Goal: Task Accomplishment & Management: Manage account settings

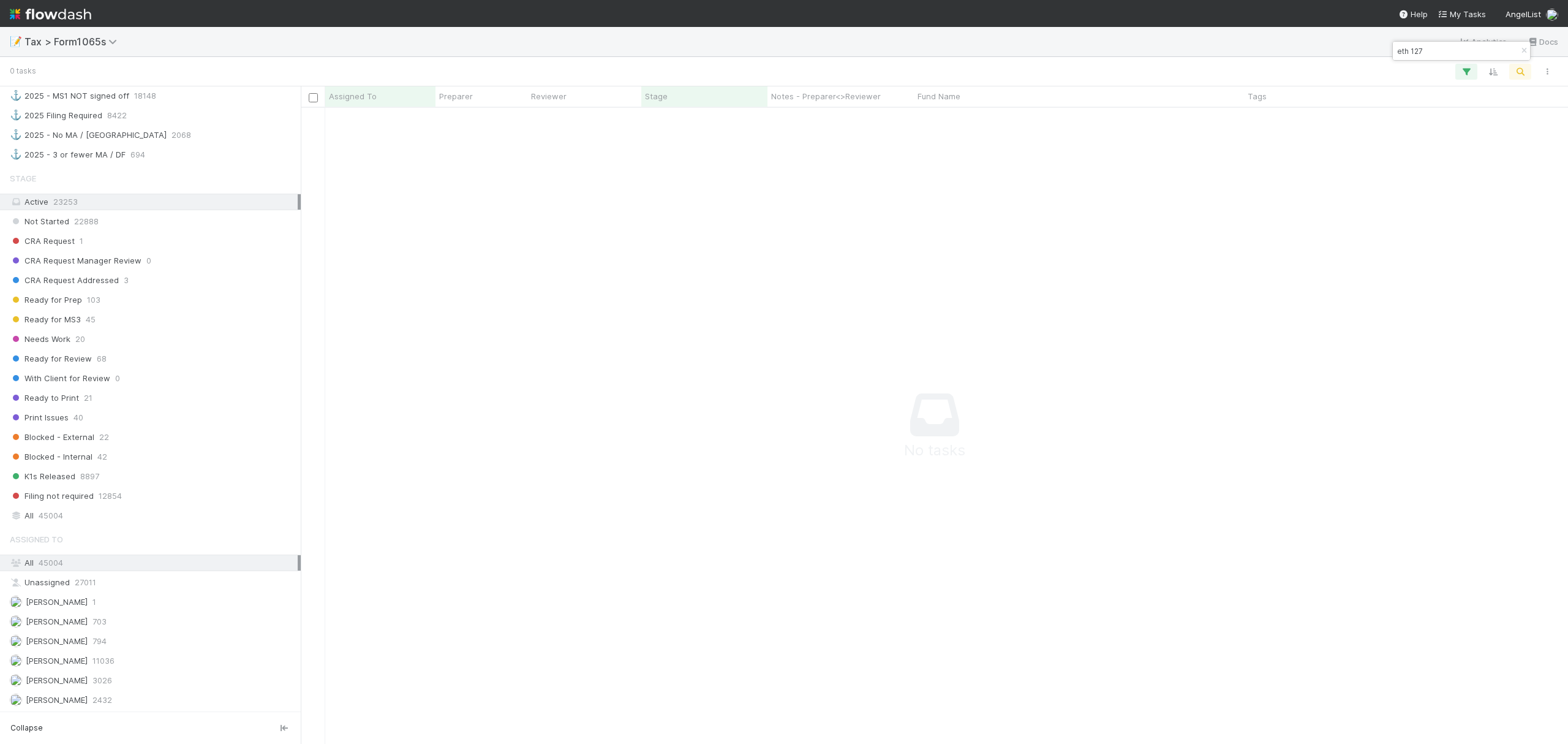
scroll to position [822, 0]
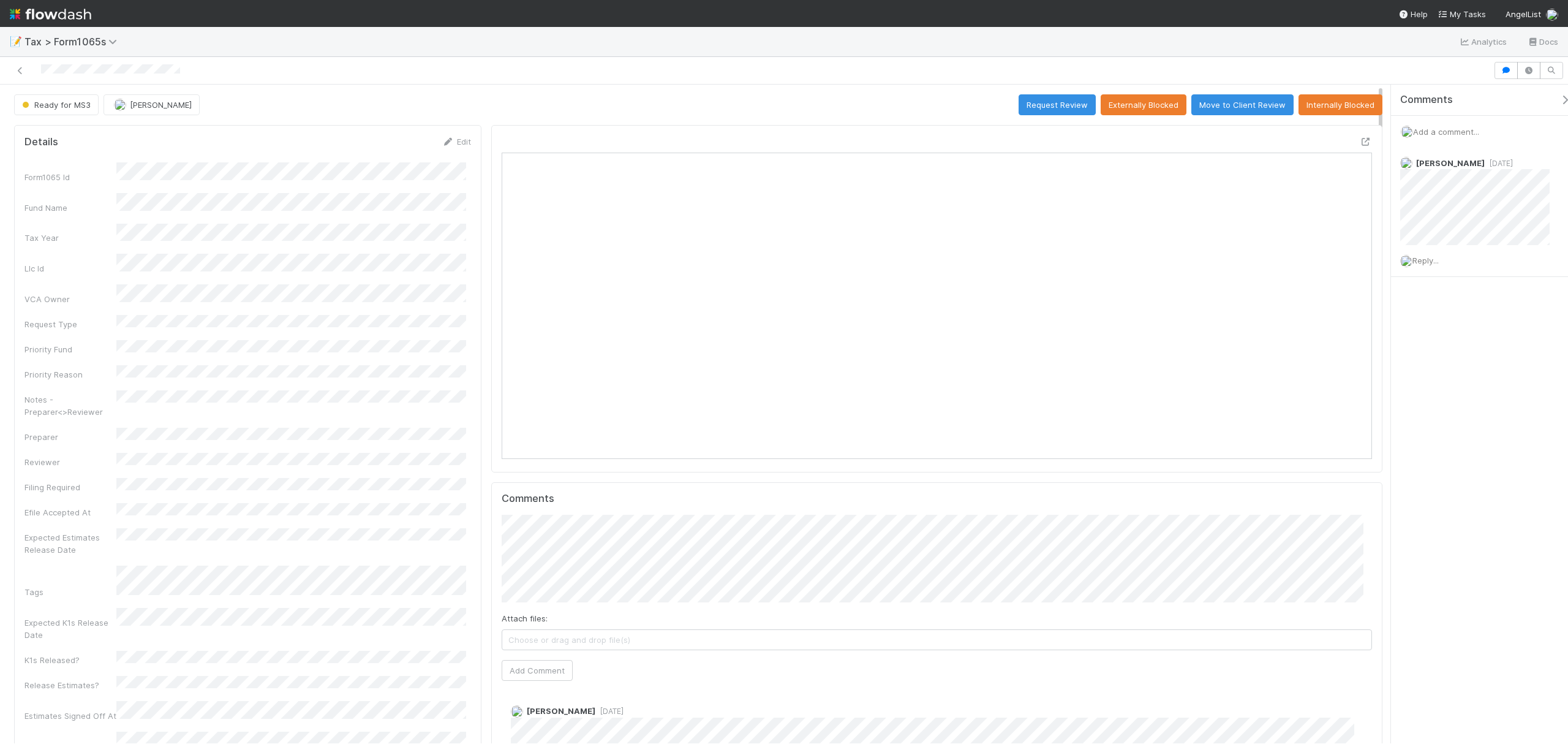
drag, startPoint x: 1380, startPoint y: 151, endPoint x: 1308, endPoint y: 141, distance: 72.7
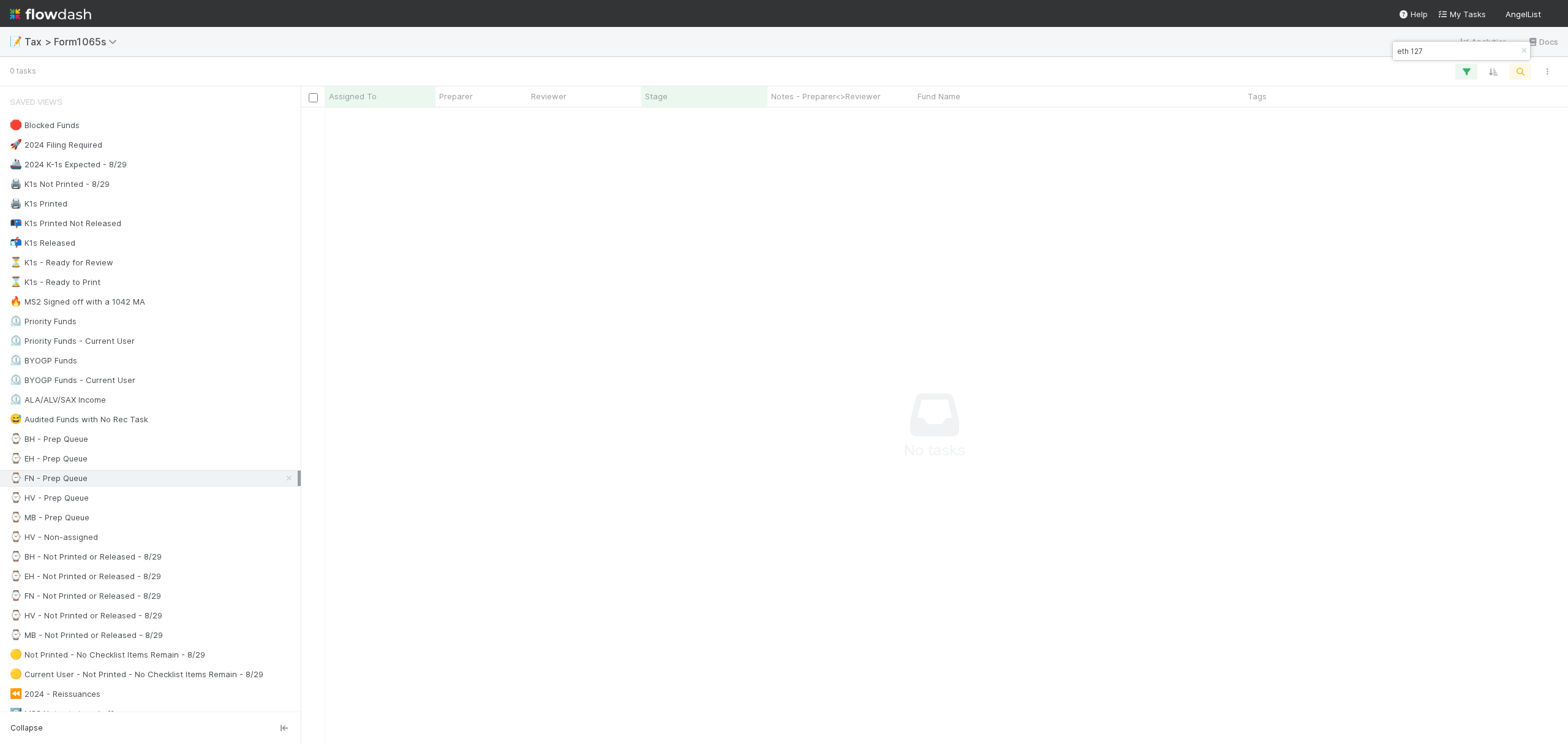
scroll to position [13, 13]
click at [1522, 50] on icon "button" at bounding box center [1524, 50] width 12 height 7
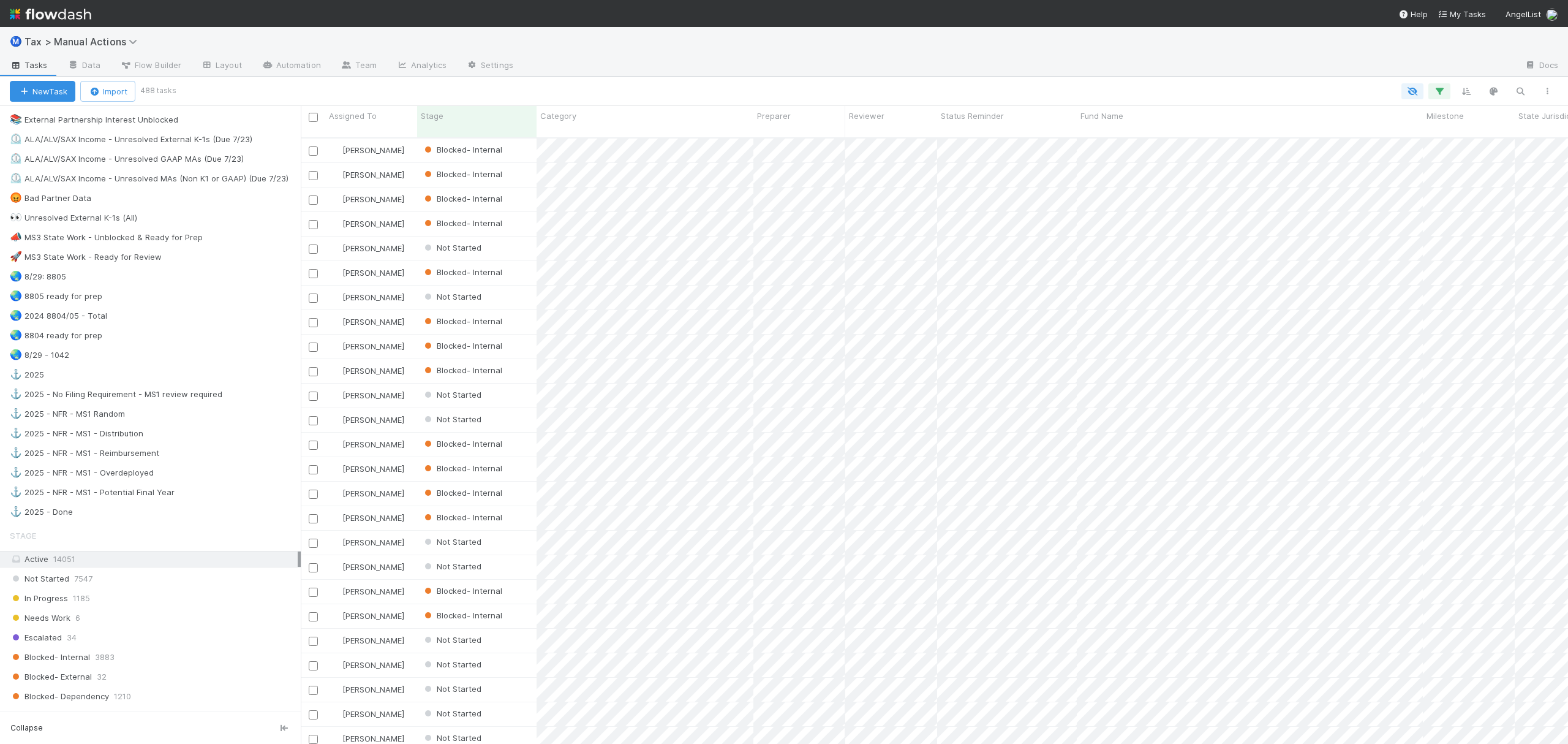
scroll to position [792, 0]
click at [133, 341] on div "🌏 8804 ready for prep" at bounding box center [155, 332] width 291 height 15
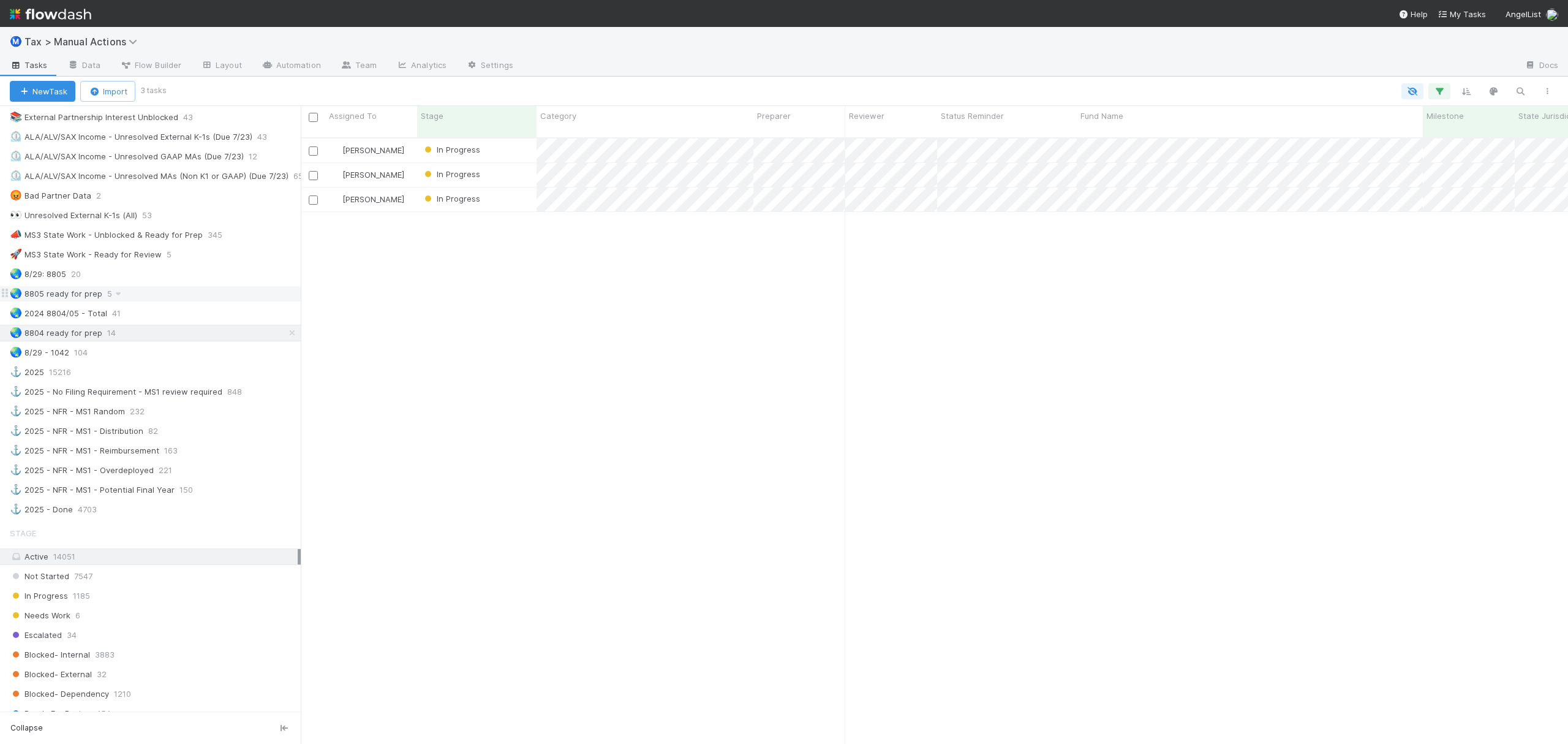
scroll to position [604, 1255]
click at [130, 302] on div "🌏 8805 ready for prep 5" at bounding box center [155, 293] width 291 height 15
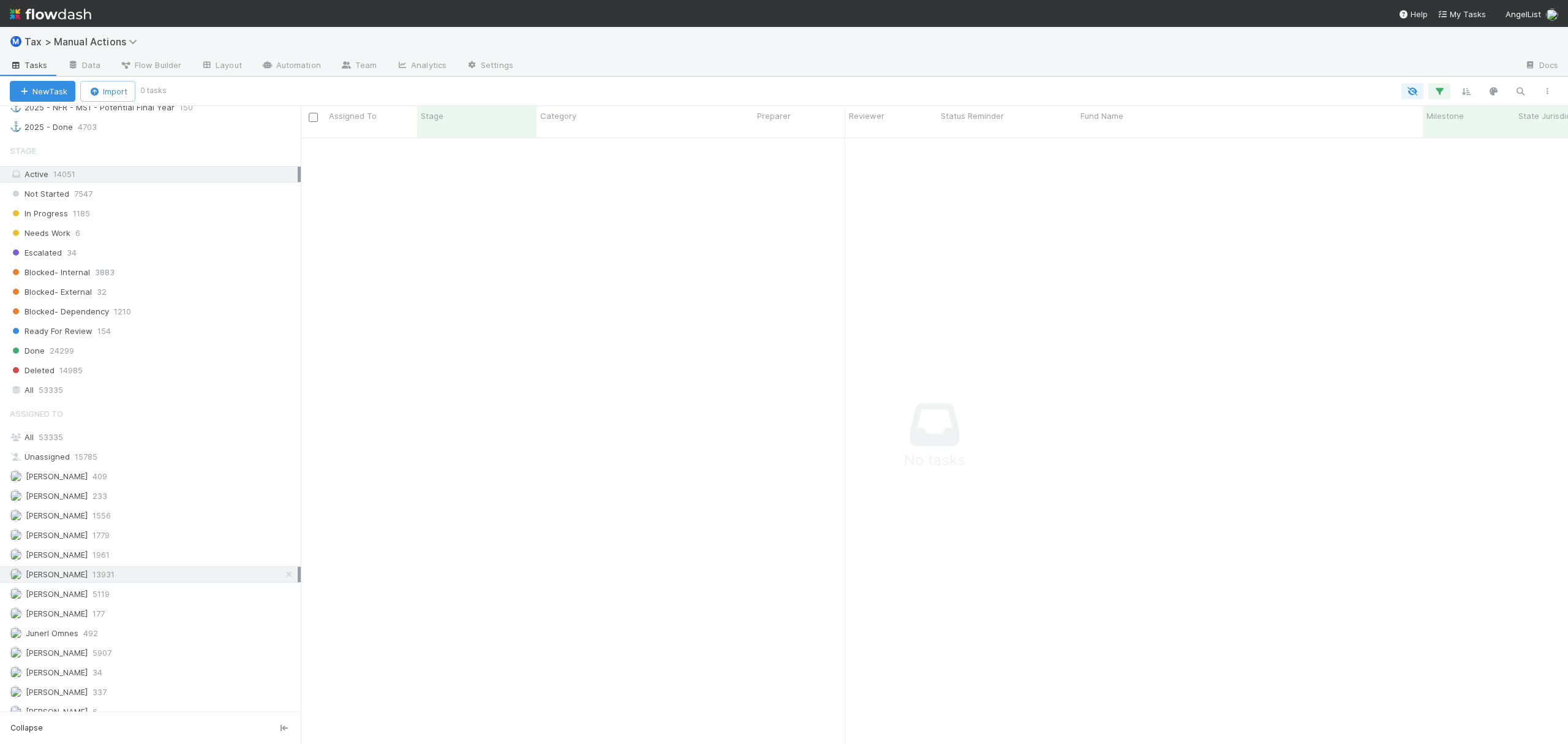
scroll to position [1263, 0]
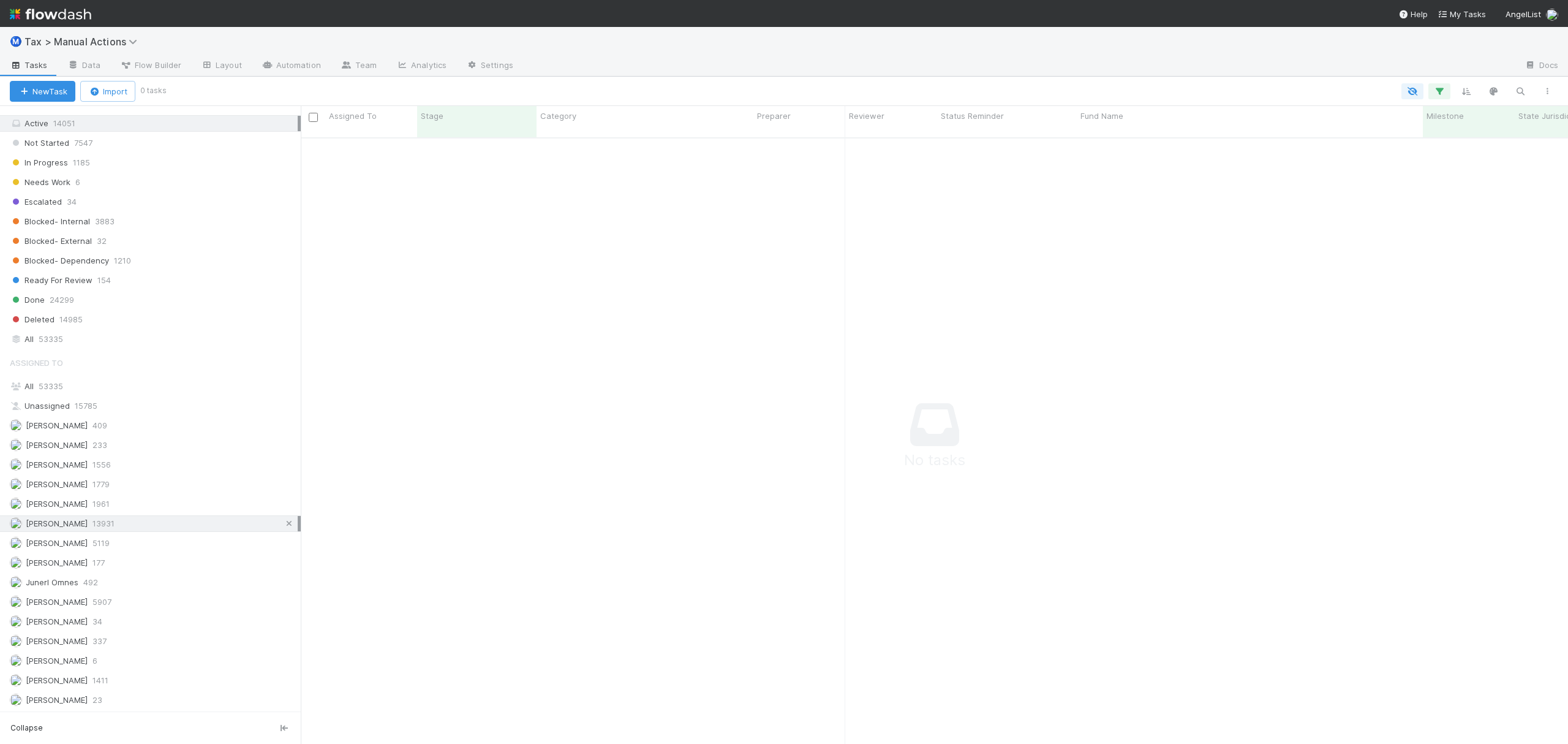
click at [283, 520] on icon at bounding box center [289, 524] width 12 height 8
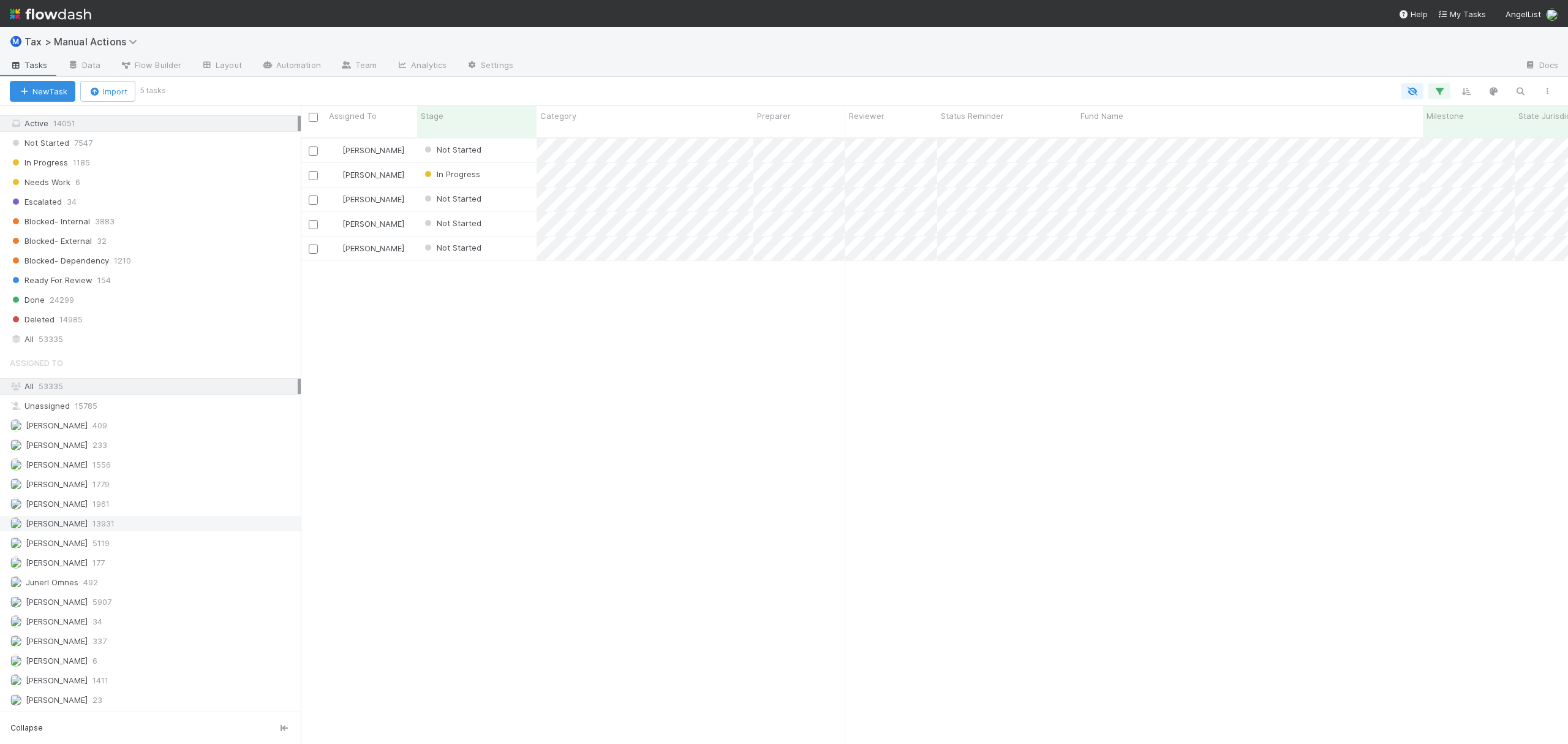
scroll to position [604, 1255]
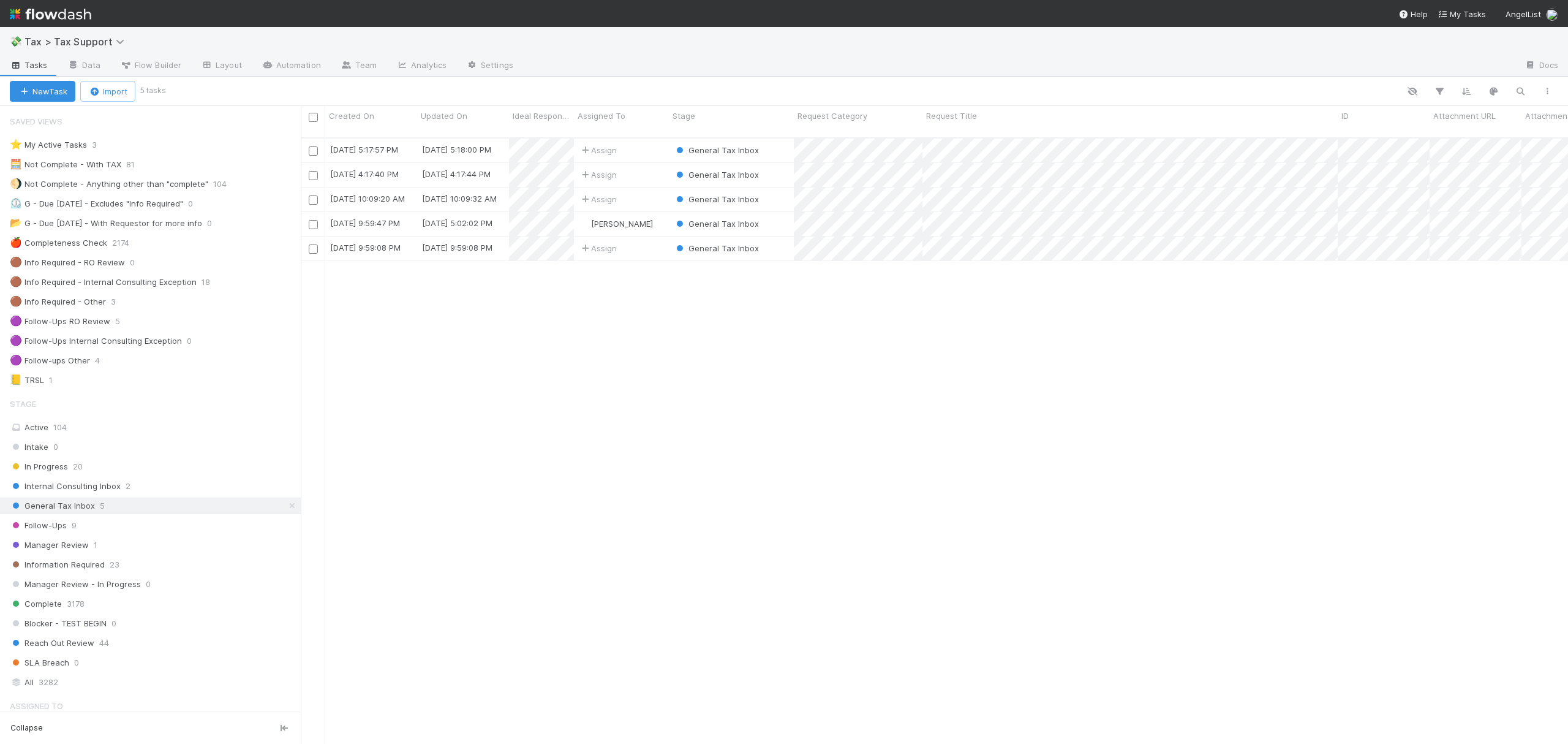
scroll to position [604, 1255]
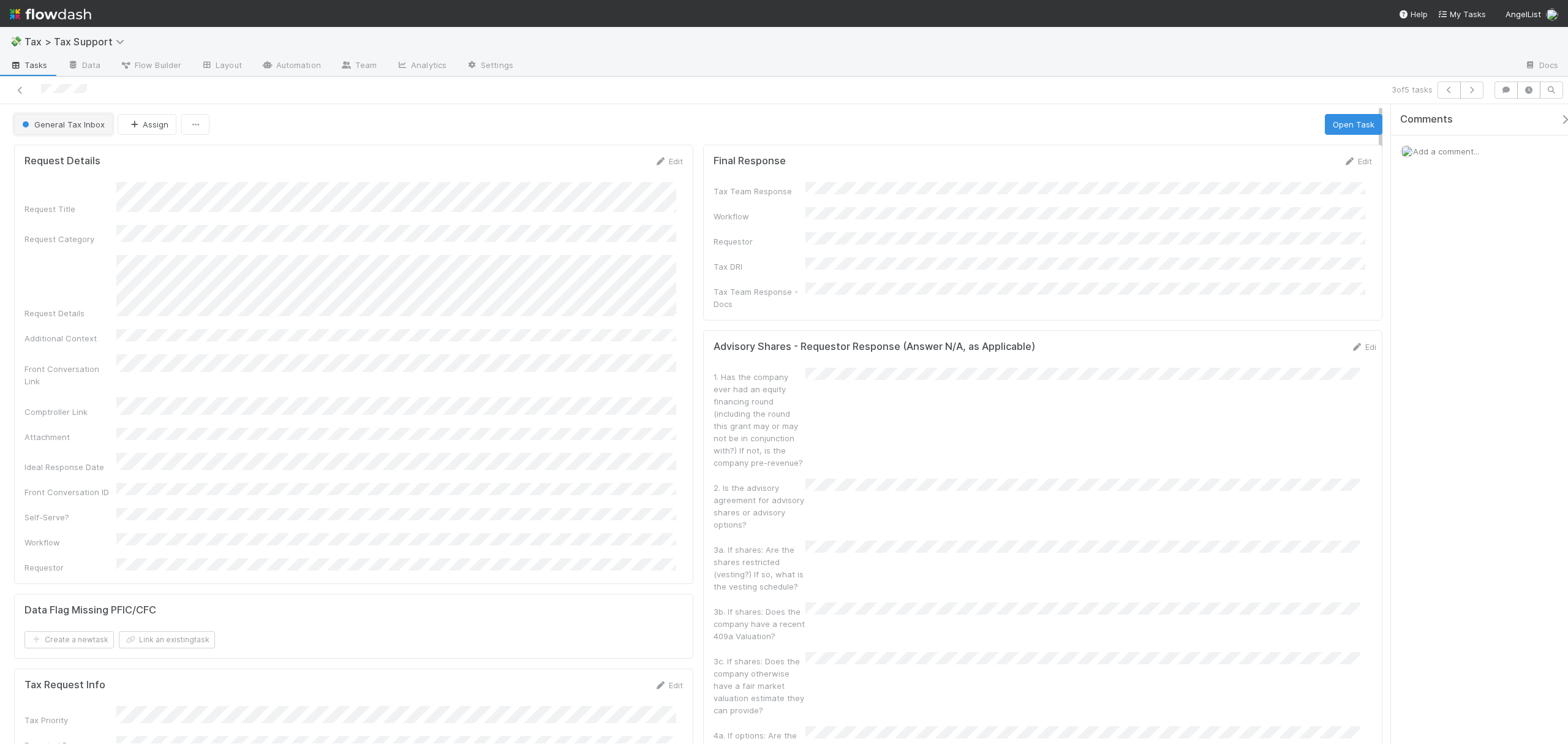
click at [72, 121] on span "General Tax Inbox" at bounding box center [62, 124] width 85 height 10
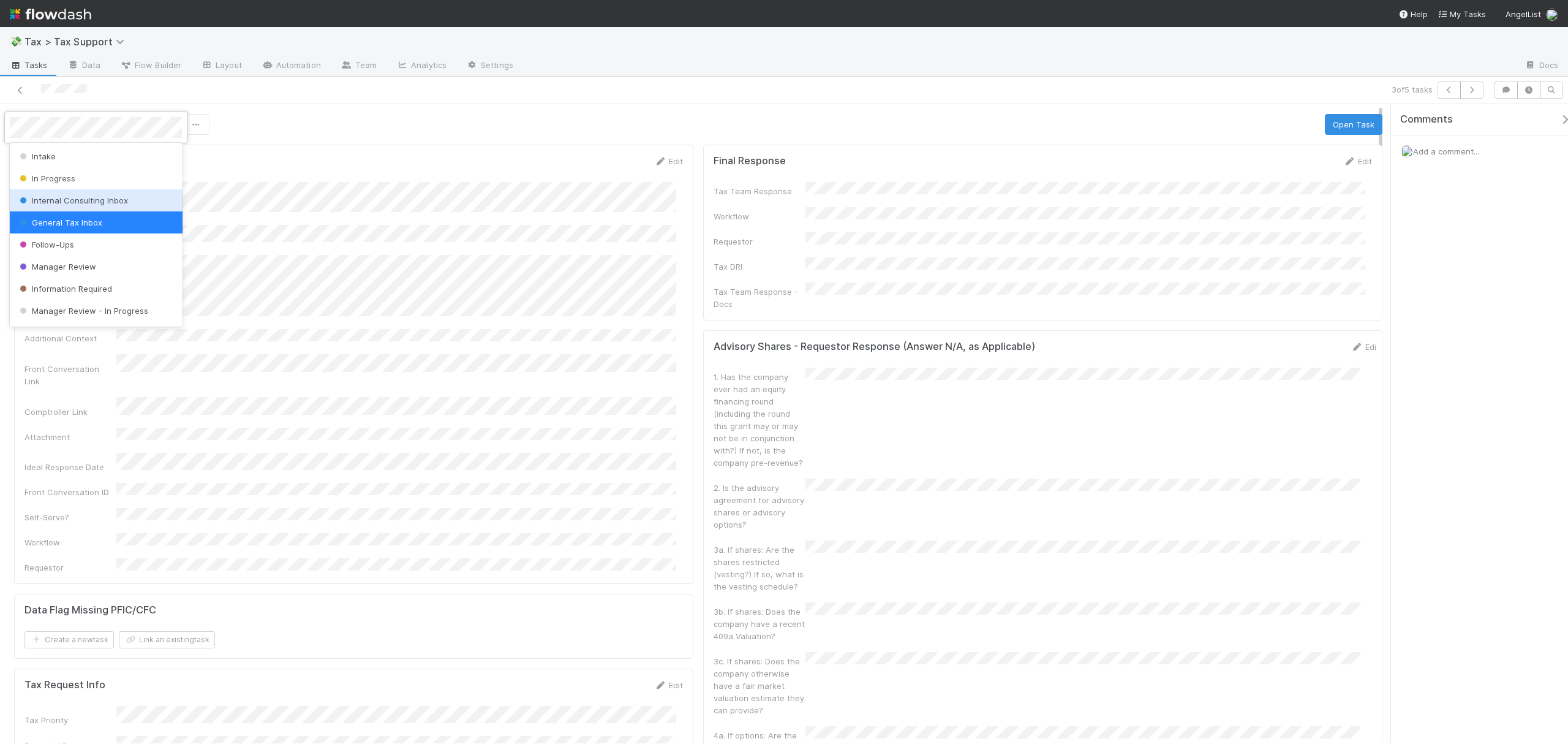
click at [94, 209] on div "Internal Consulting Inbox" at bounding box center [96, 201] width 172 height 22
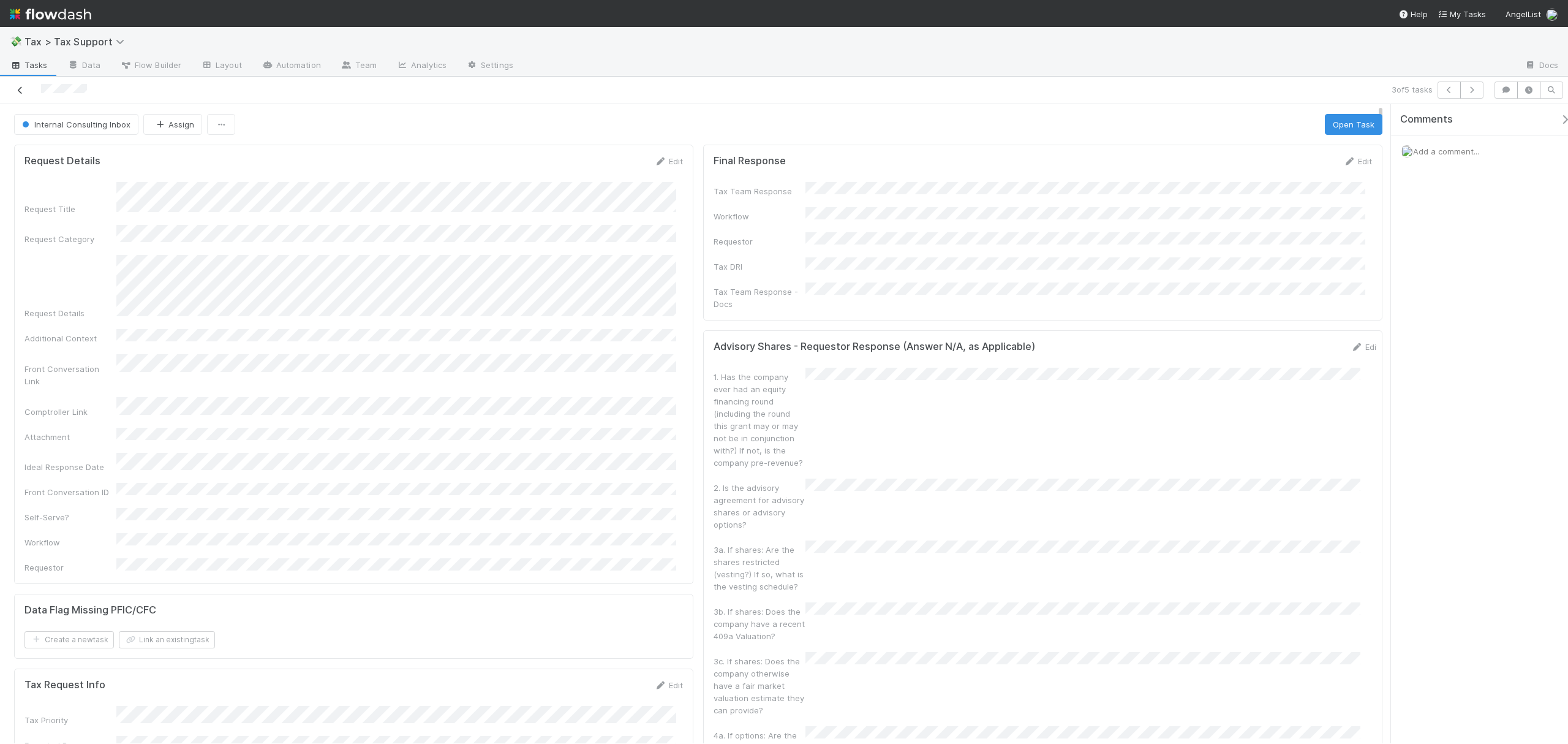
click at [14, 84] on link at bounding box center [20, 90] width 12 height 12
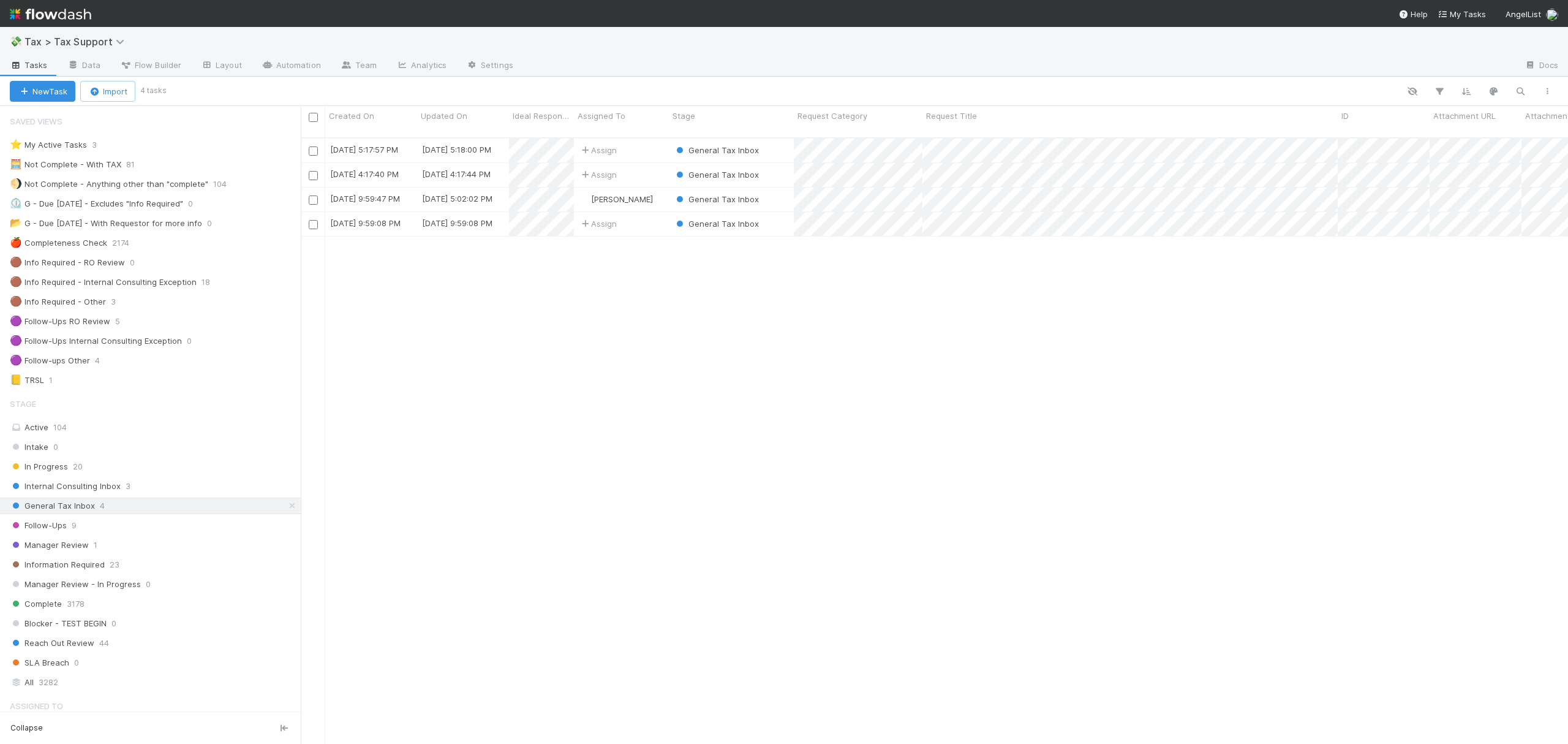
scroll to position [604, 1255]
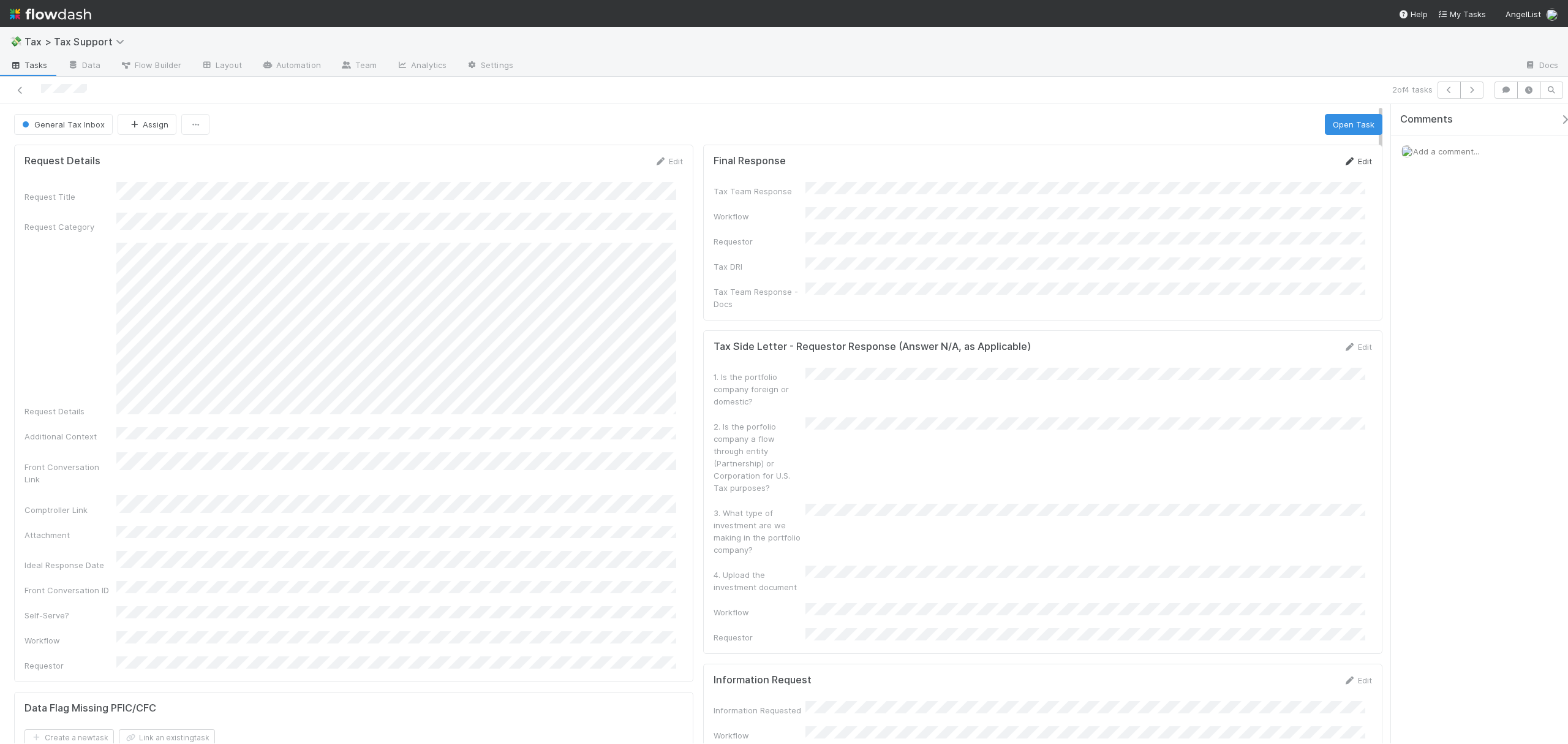
click at [1349, 165] on link "Edit" at bounding box center [1358, 161] width 29 height 10
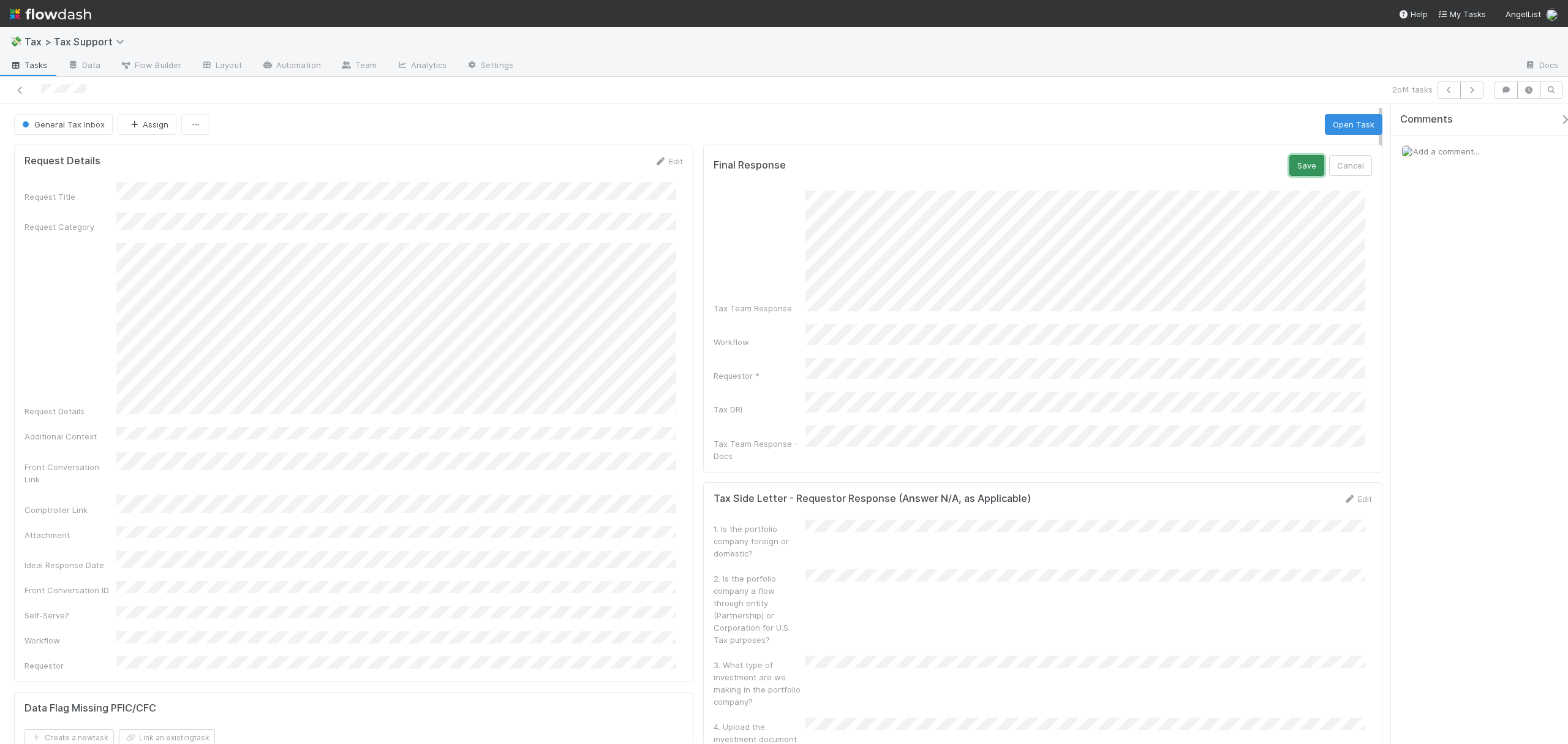
click at [1293, 174] on button "Save" at bounding box center [1306, 165] width 35 height 21
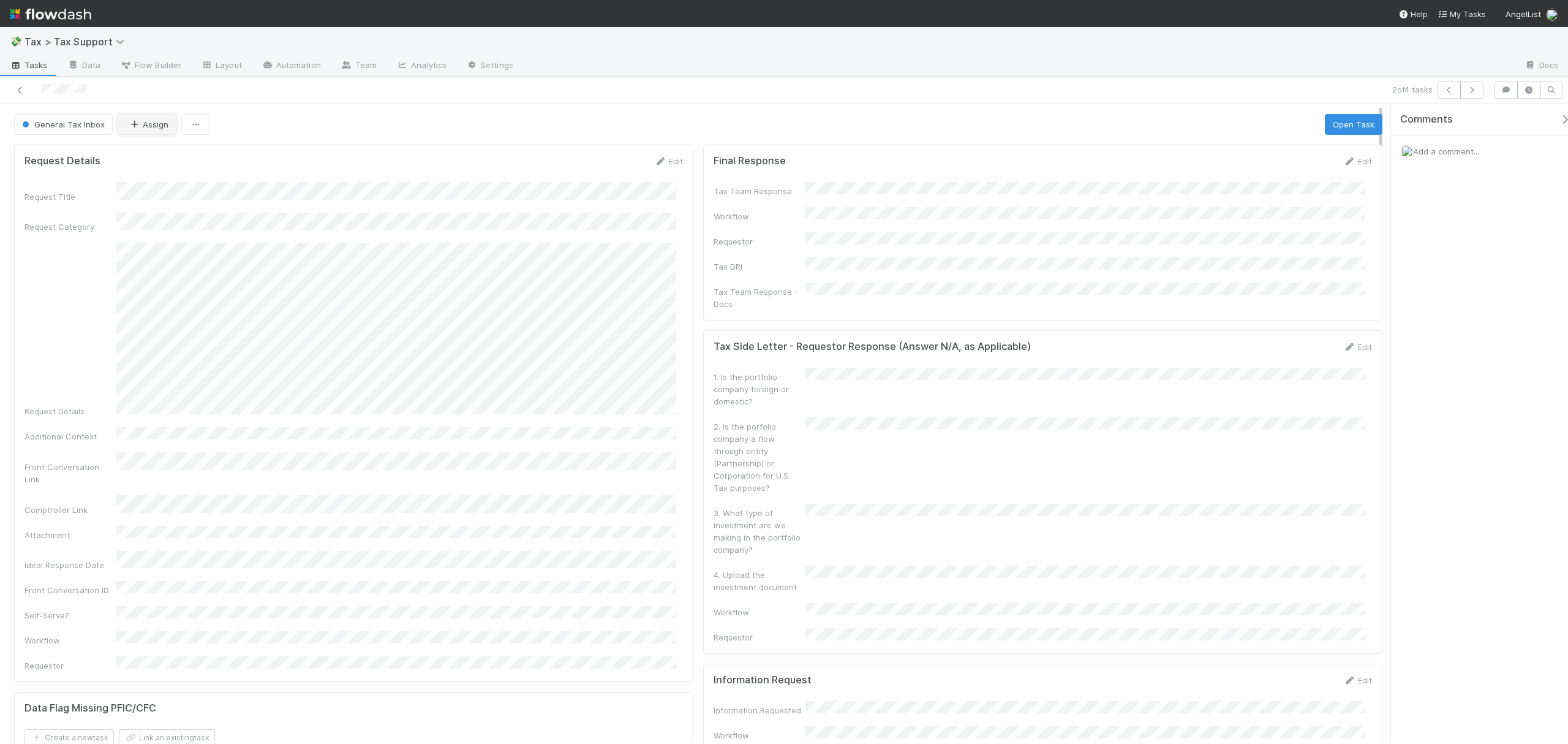
click at [130, 125] on icon "button" at bounding box center [134, 125] width 12 height 8
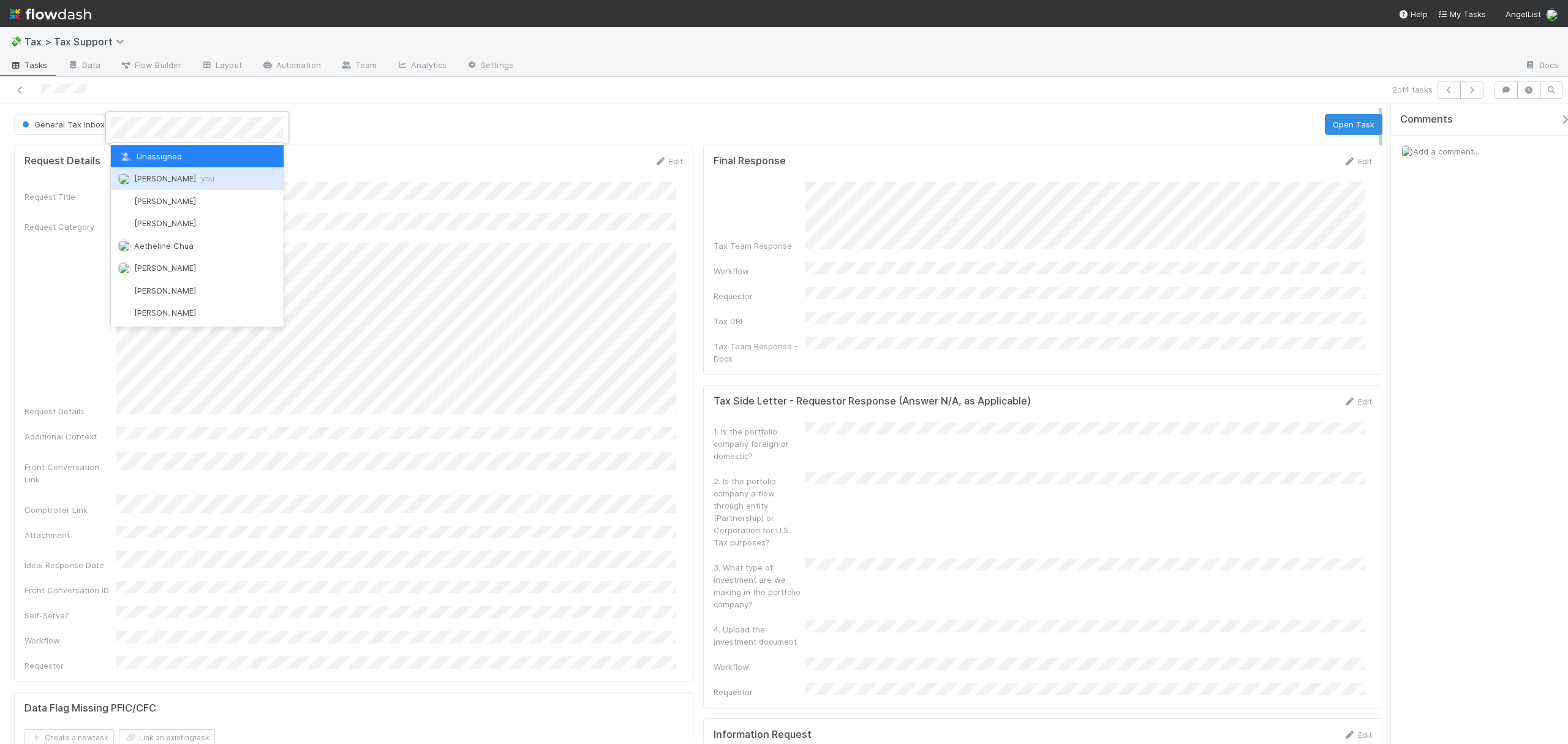
click at [181, 177] on span "Fareeha Naim you" at bounding box center [174, 178] width 80 height 10
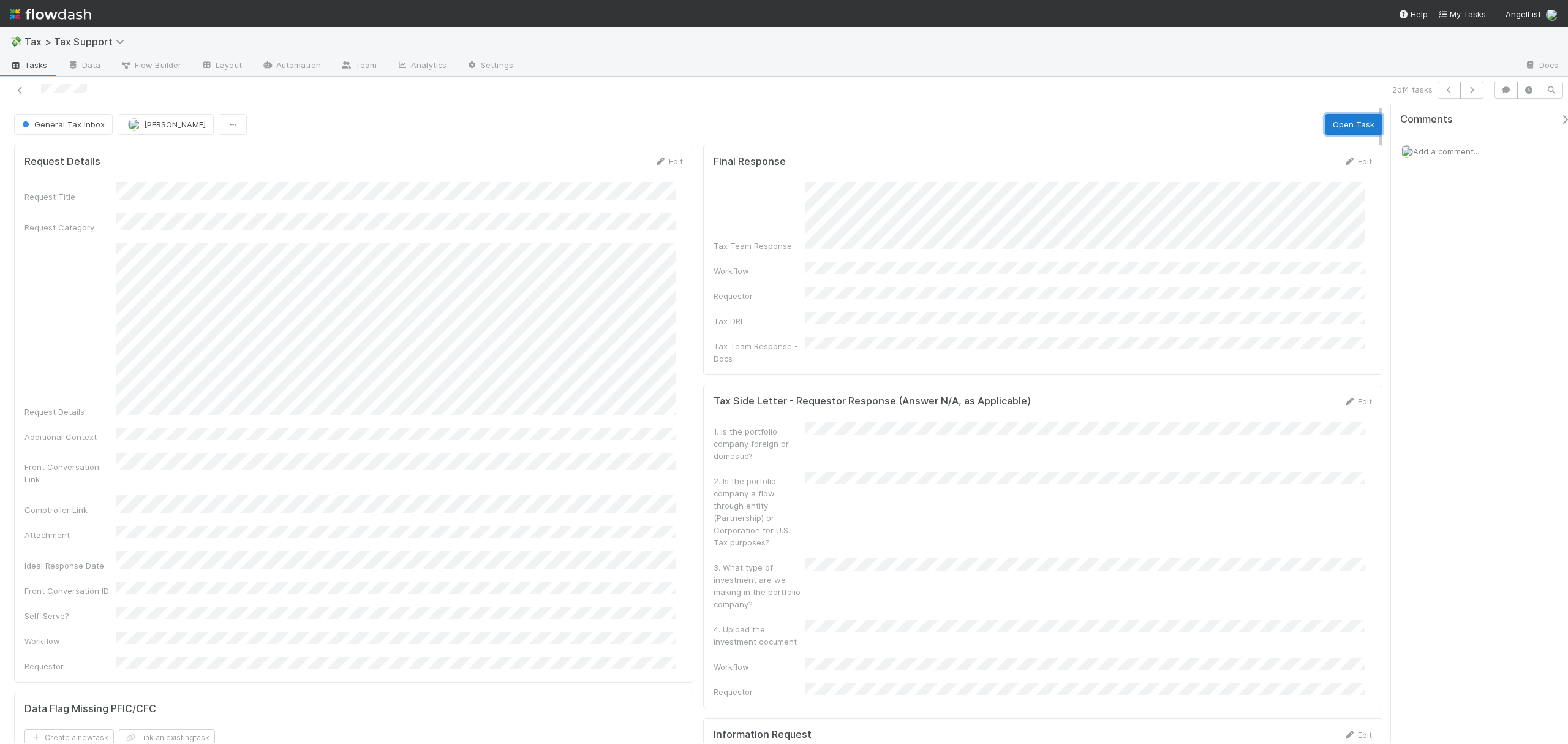
click at [1326, 125] on button "Open Task" at bounding box center [1354, 125] width 57 height 21
click at [1099, 118] on div "In Progress Fareeha Naim Complete Request Info Request Review Ask Cyclops" at bounding box center [698, 125] width 1368 height 21
click at [1114, 126] on button "Complete" at bounding box center [1137, 125] width 54 height 21
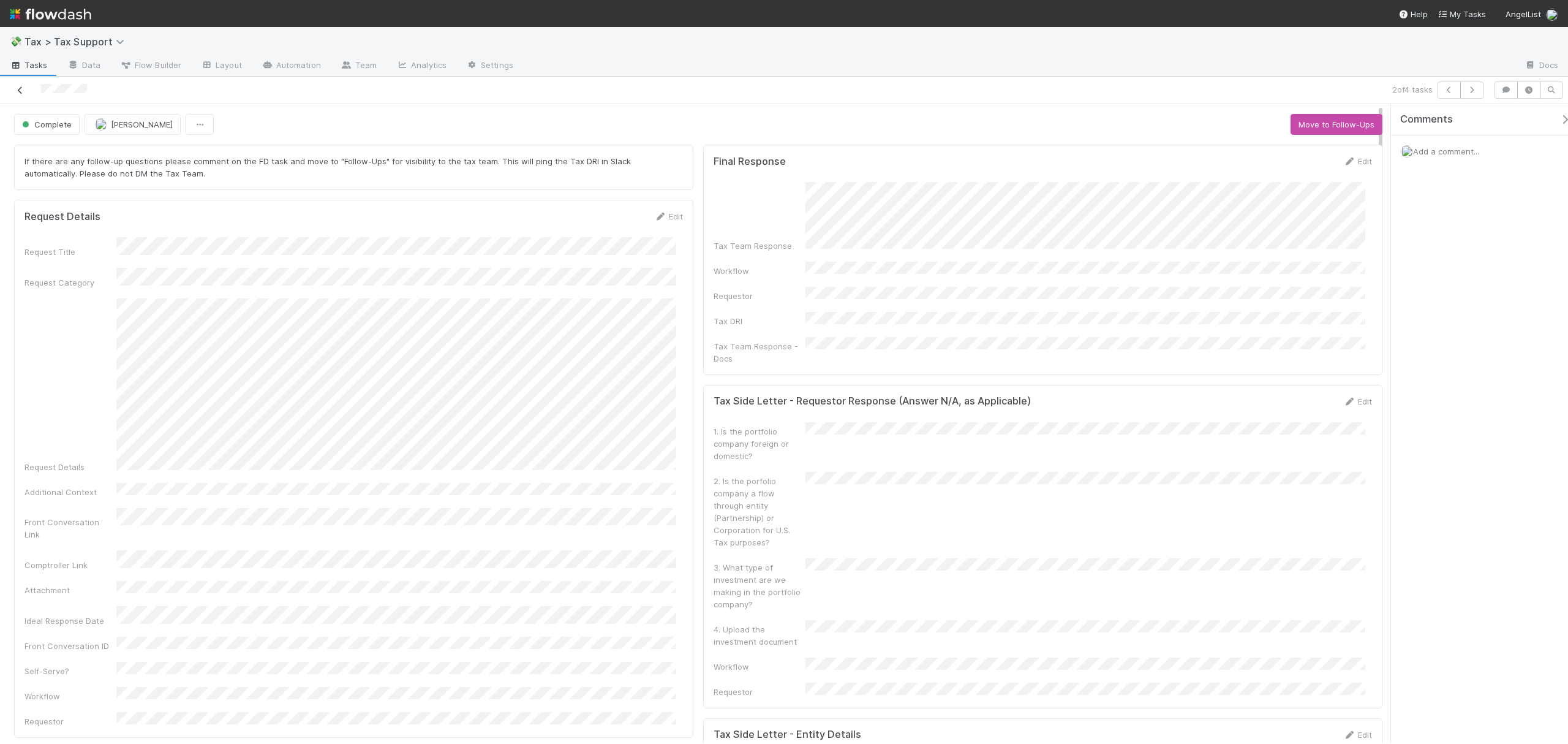
click at [22, 84] on link at bounding box center [20, 90] width 12 height 12
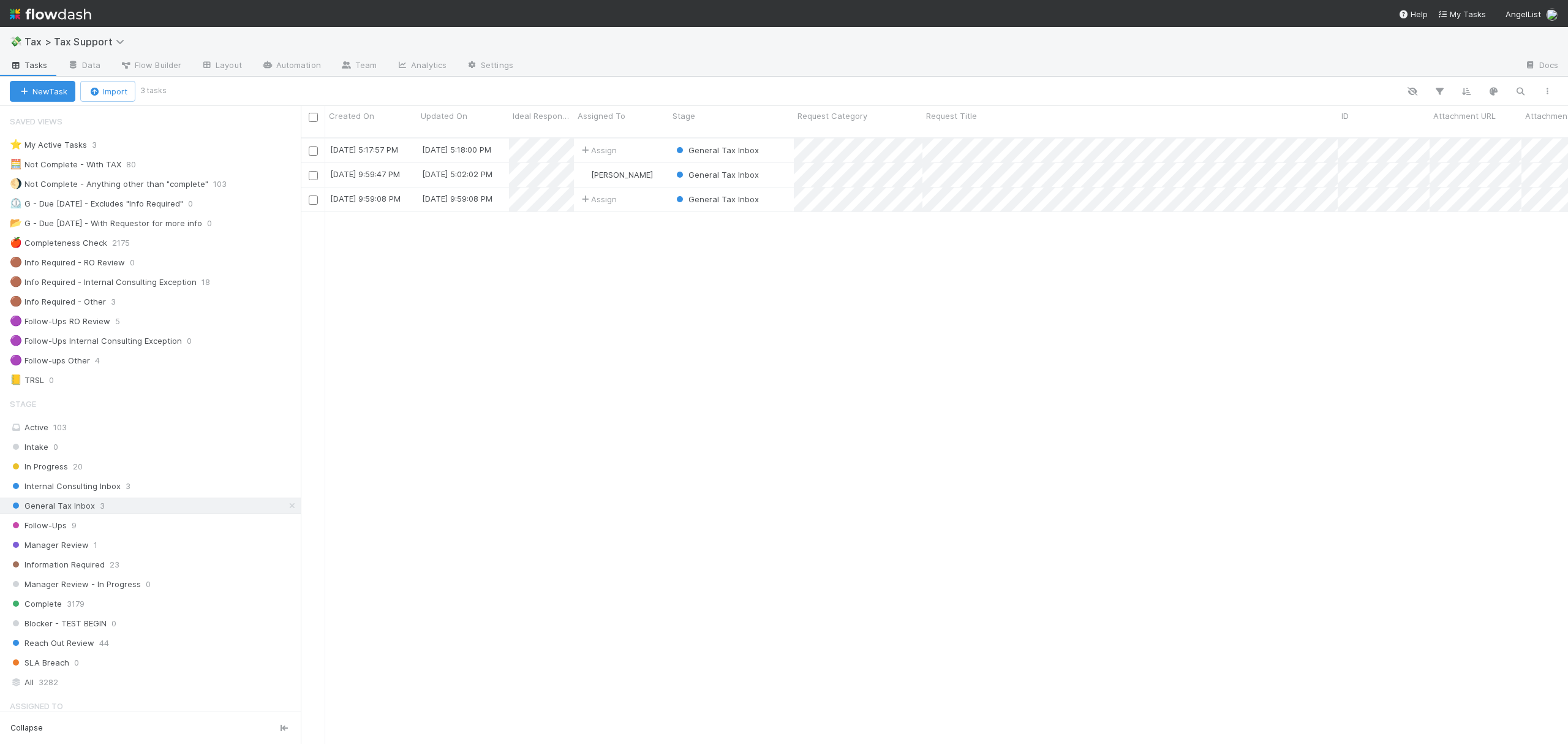
scroll to position [604, 1255]
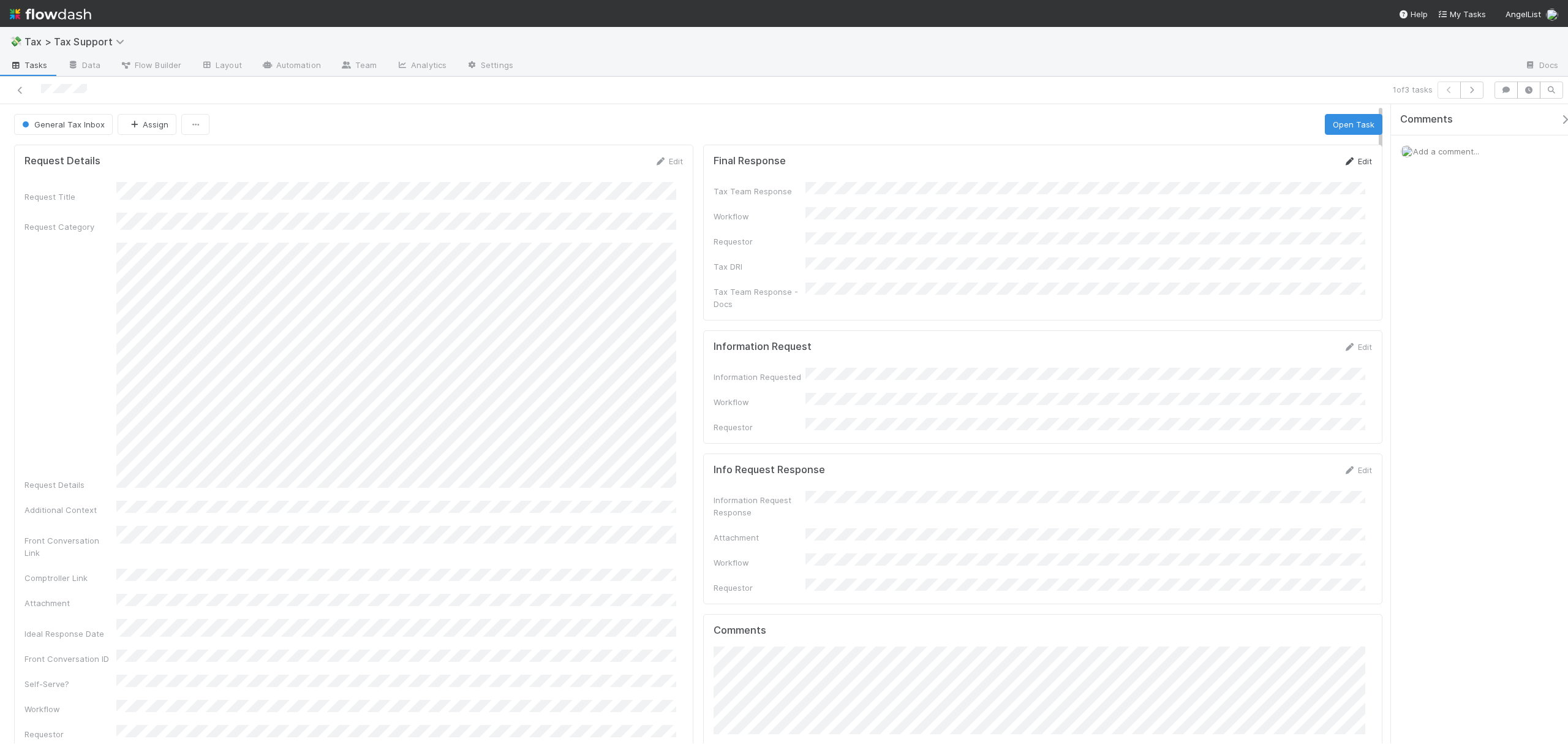
click at [1357, 161] on link "Edit" at bounding box center [1358, 161] width 29 height 10
click at [1289, 170] on button "Save" at bounding box center [1306, 165] width 35 height 21
click at [147, 127] on button "Assign" at bounding box center [147, 125] width 59 height 21
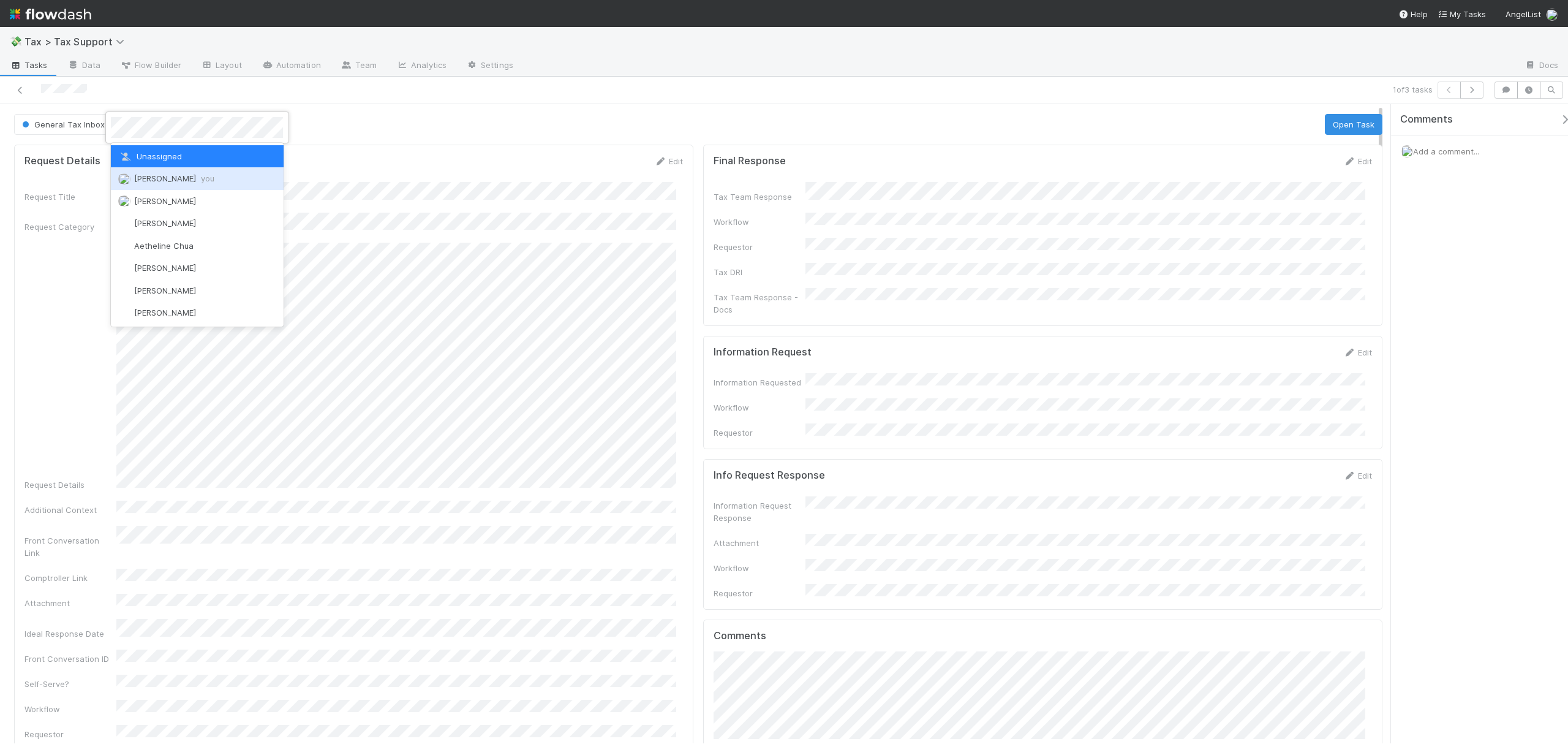
click at [183, 184] on div "Fareeha Naim you" at bounding box center [197, 178] width 172 height 22
click at [1058, 123] on div "General Tax Inbox Fareeha Naim Open Task" at bounding box center [698, 125] width 1368 height 21
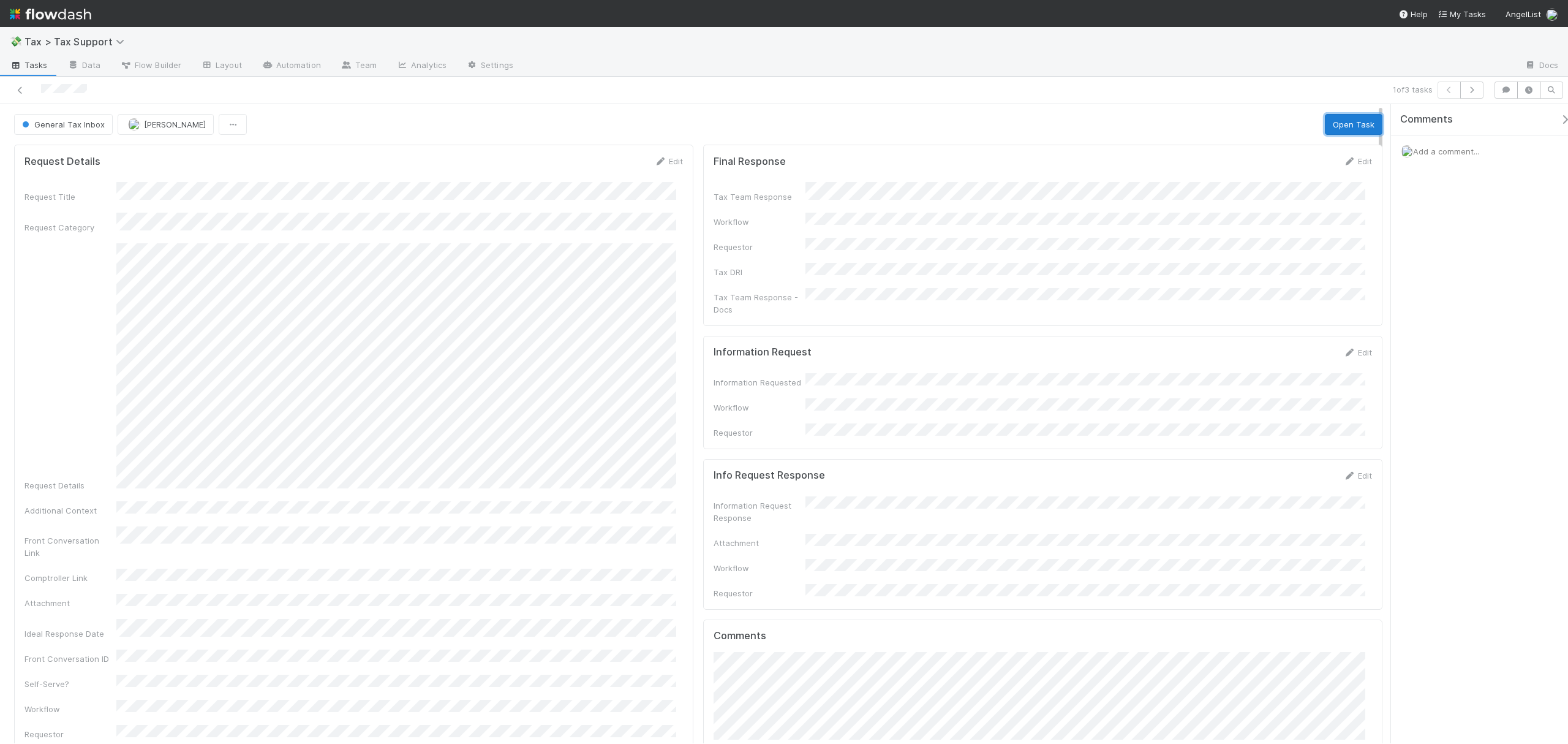
click at [1325, 123] on button "Open Task" at bounding box center [1354, 125] width 57 height 21
click at [1135, 124] on button "Complete" at bounding box center [1137, 125] width 54 height 21
click at [14, 95] on link at bounding box center [20, 90] width 12 height 12
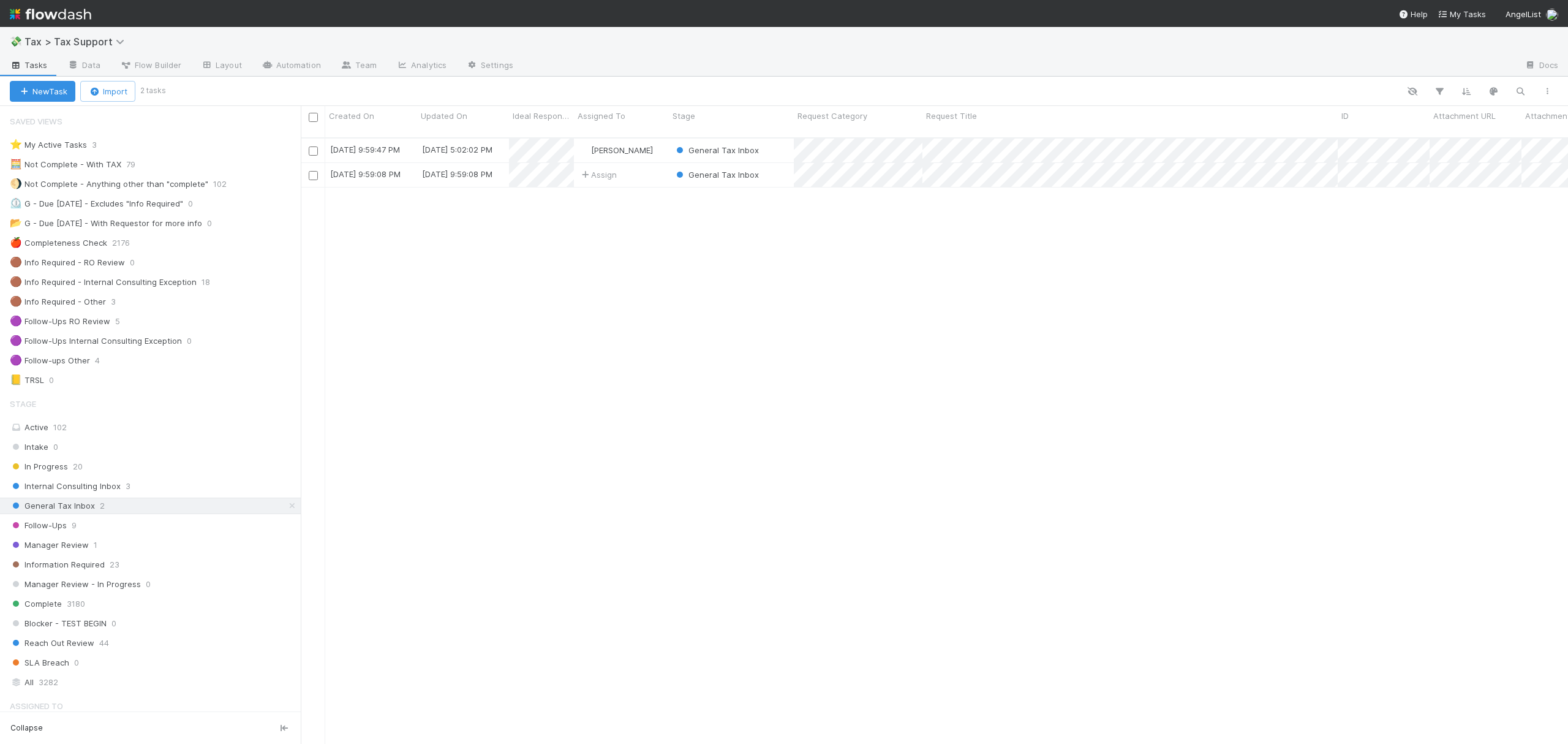
scroll to position [604, 1255]
click at [144, 363] on div "🟣 Follow-ups Other 4" at bounding box center [155, 360] width 291 height 15
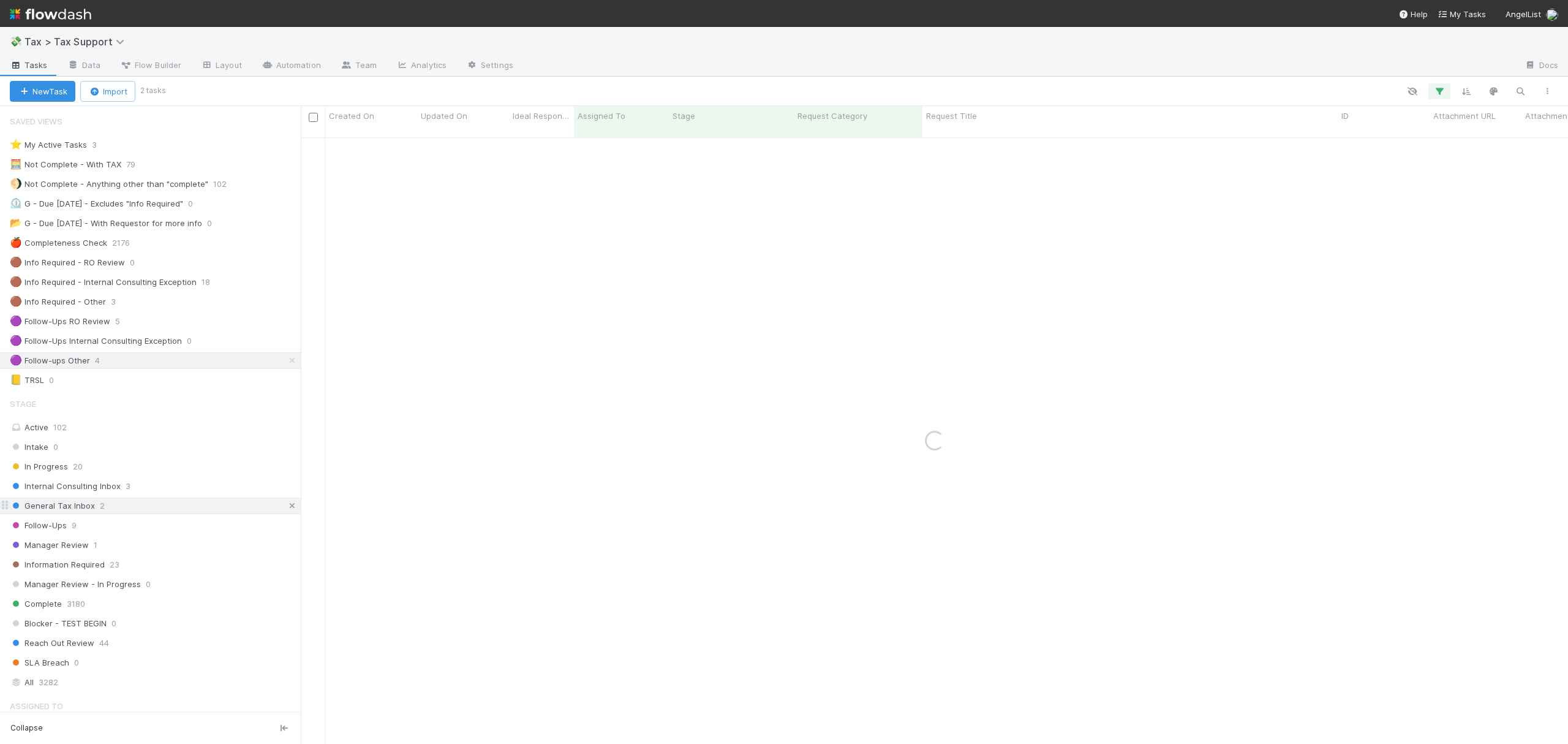
click at [286, 510] on icon at bounding box center [292, 506] width 12 height 8
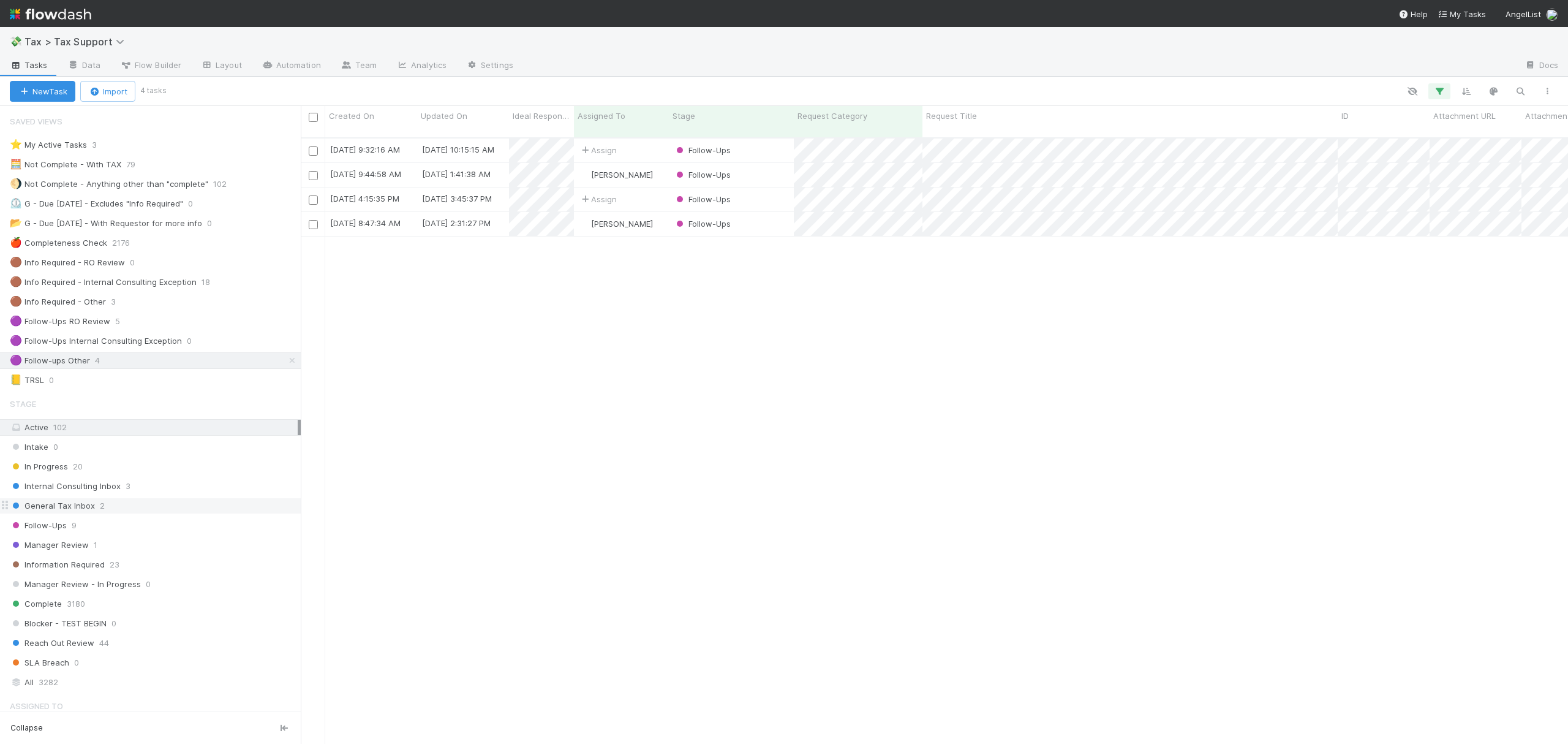
scroll to position [604, 1255]
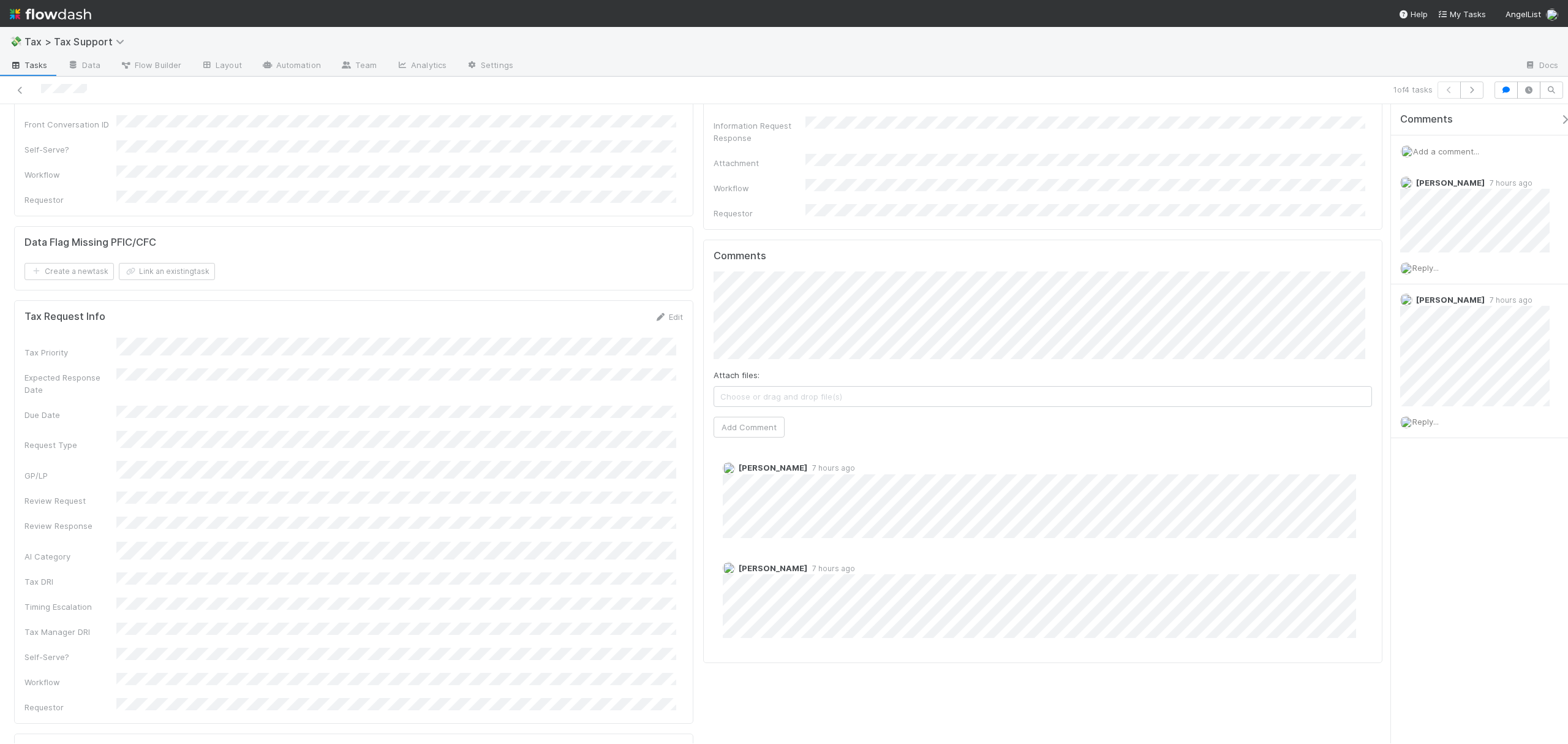
scroll to position [334, 0]
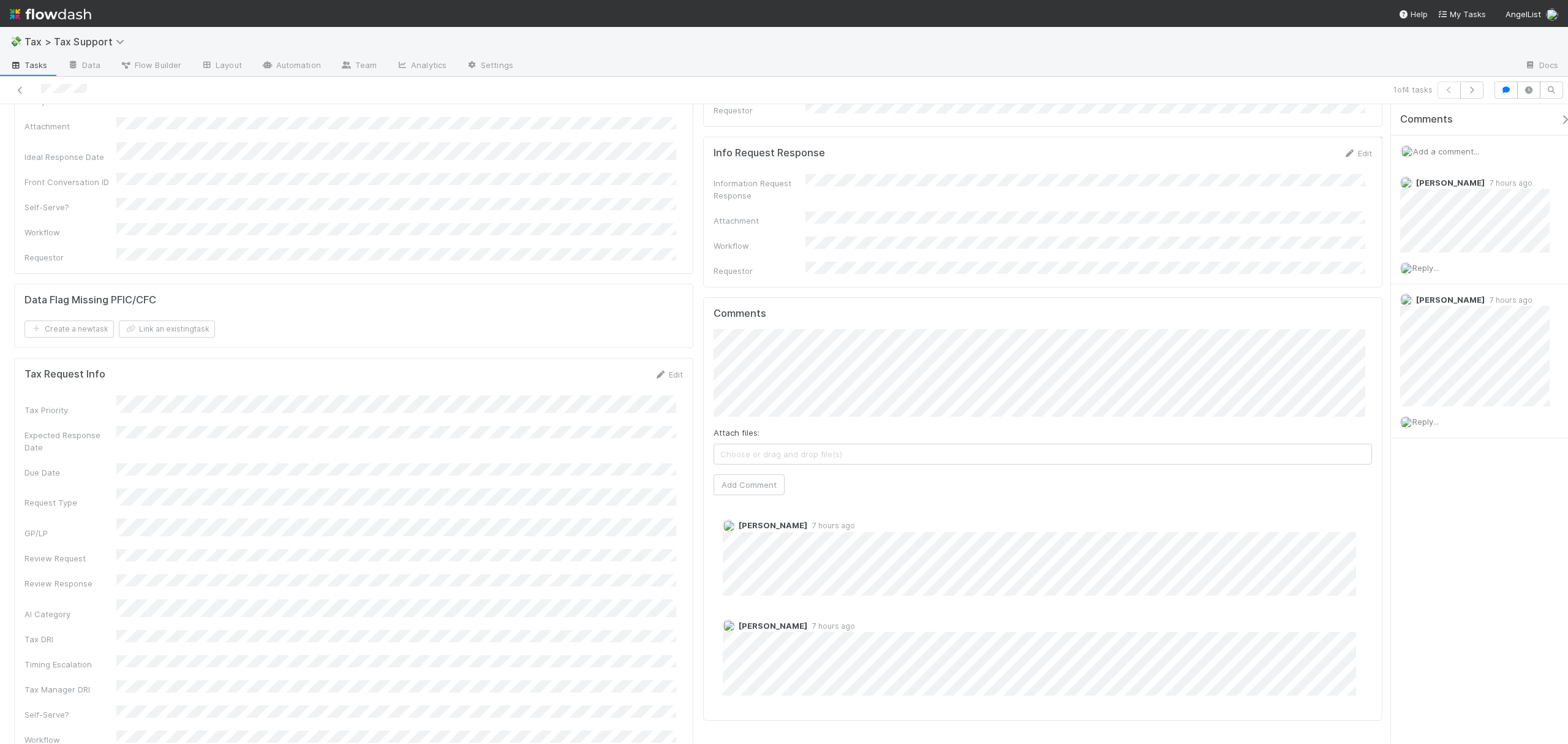
drag, startPoint x: 1382, startPoint y: 138, endPoint x: 1382, endPoint y: 167, distance: 29.0
click at [792, 344] on span "[PERSON_NAME]" at bounding box center [770, 343] width 62 height 10
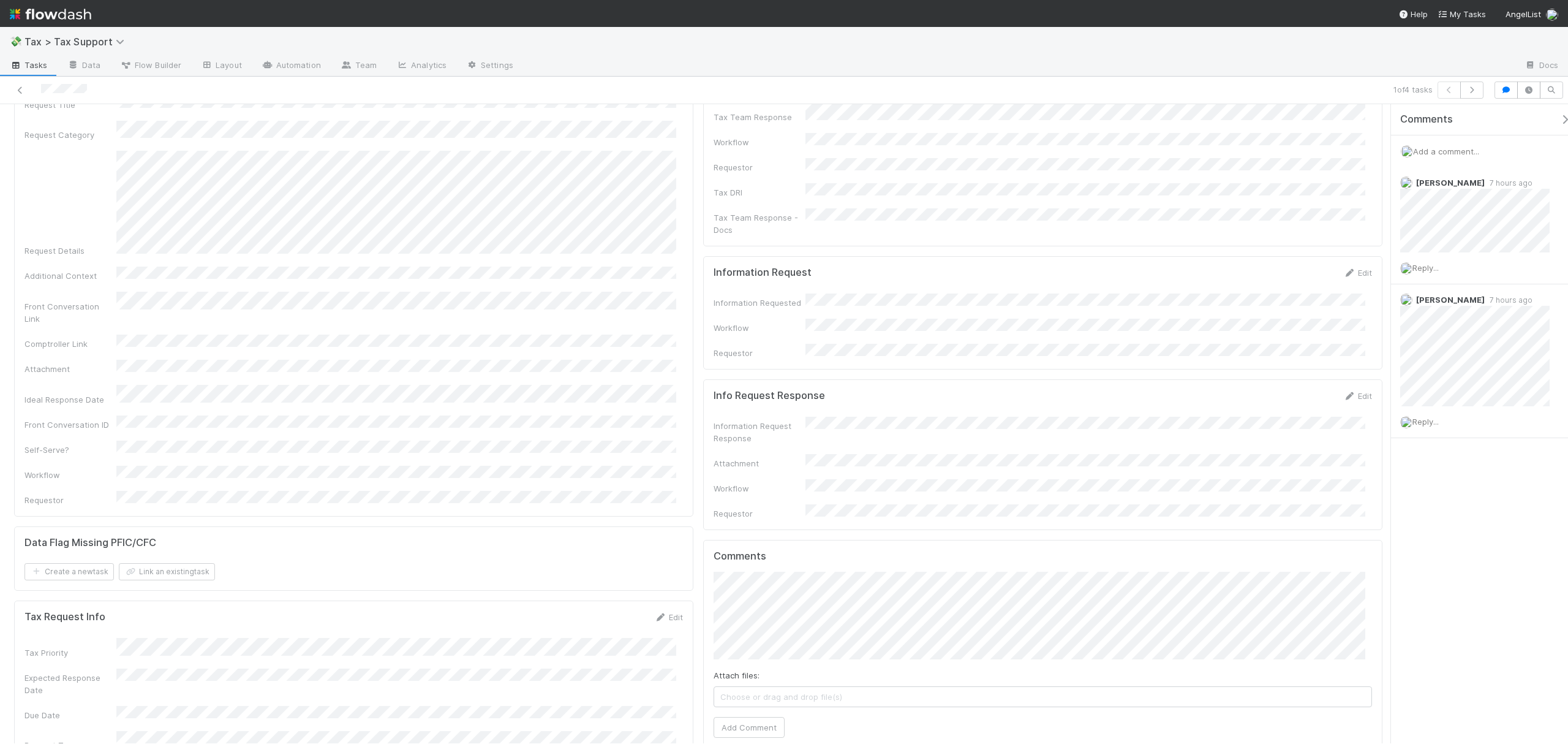
scroll to position [0, 0]
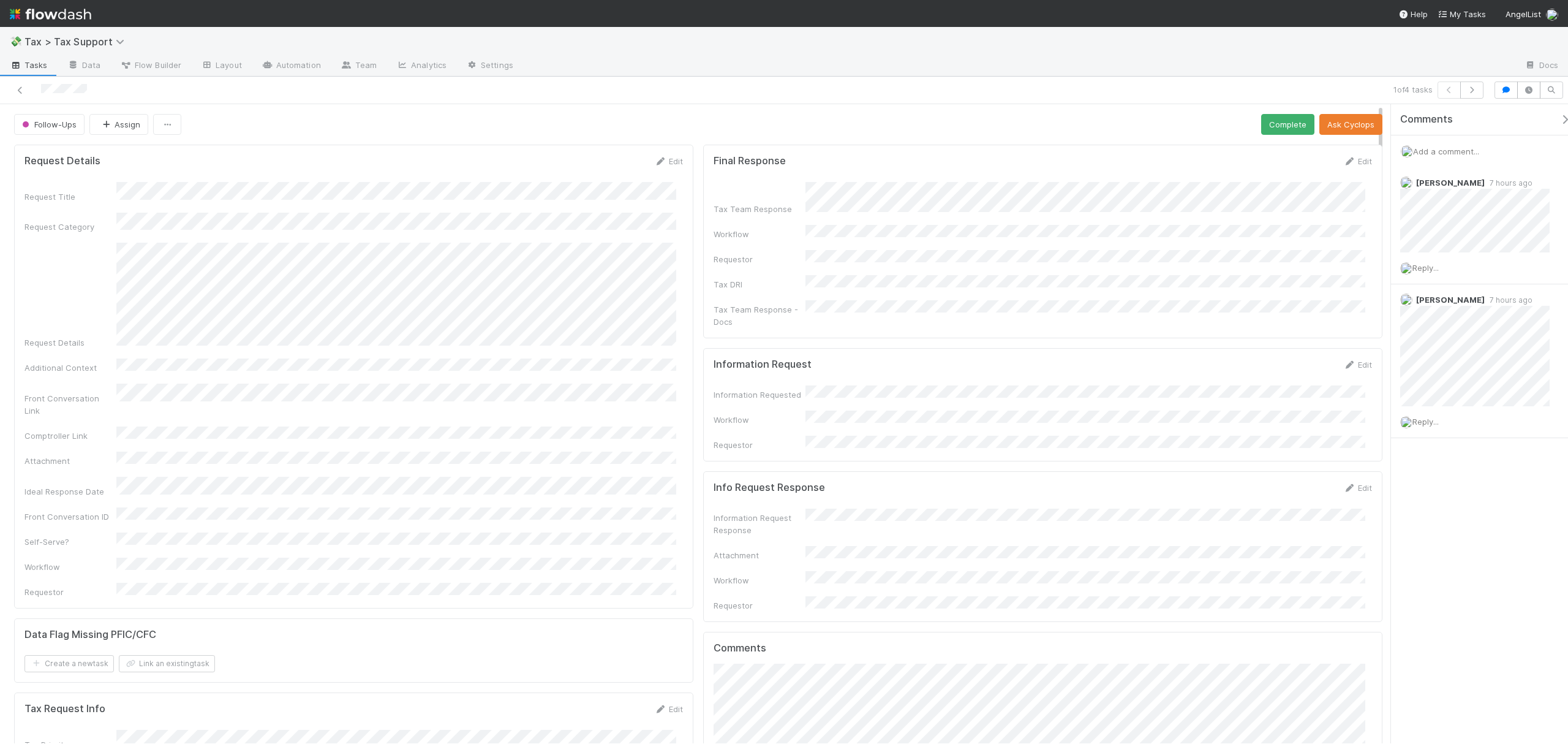
drag, startPoint x: 1380, startPoint y: 157, endPoint x: 1375, endPoint y: 121, distance: 36.3
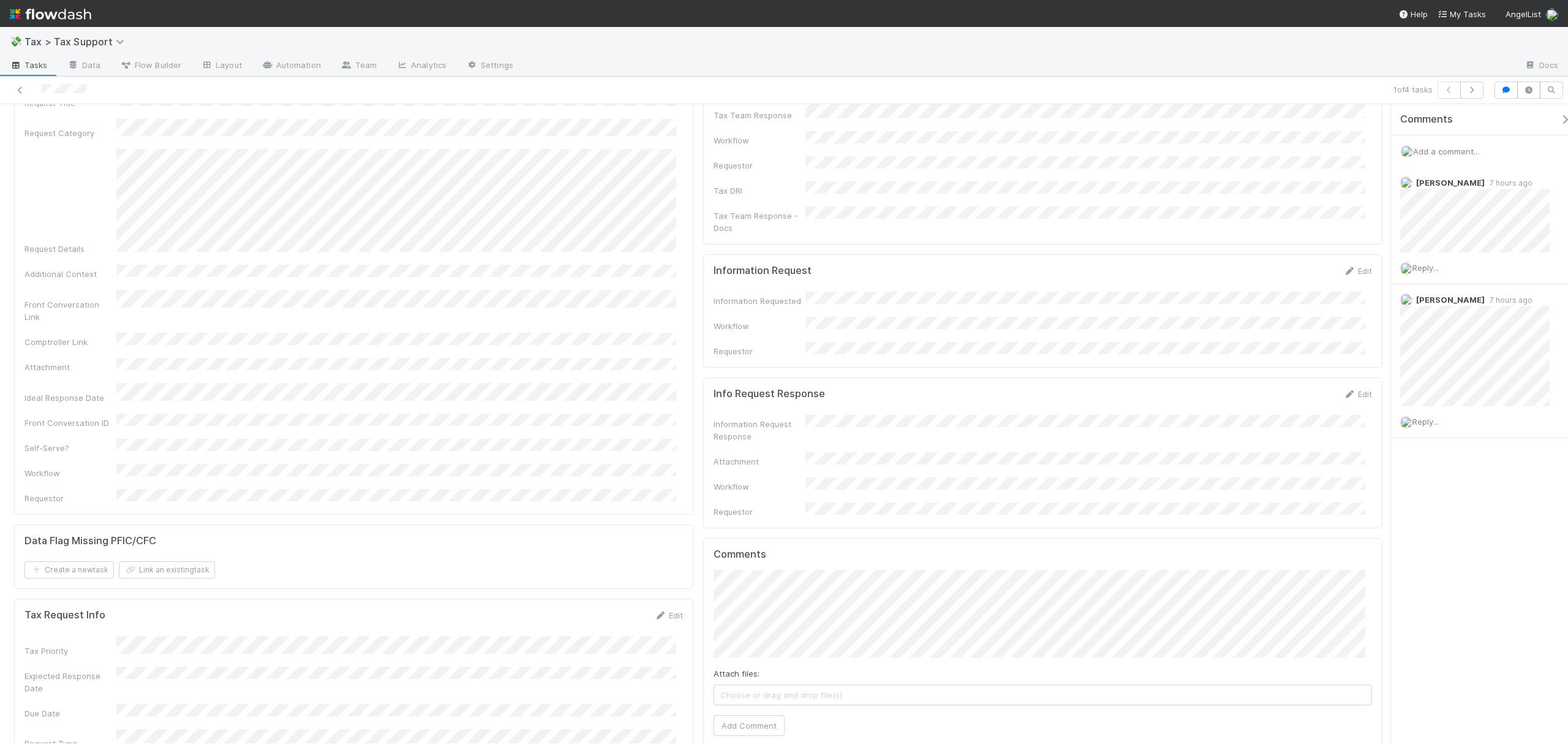
scroll to position [82, 0]
click at [755, 728] on button "Add Comment" at bounding box center [749, 738] width 71 height 21
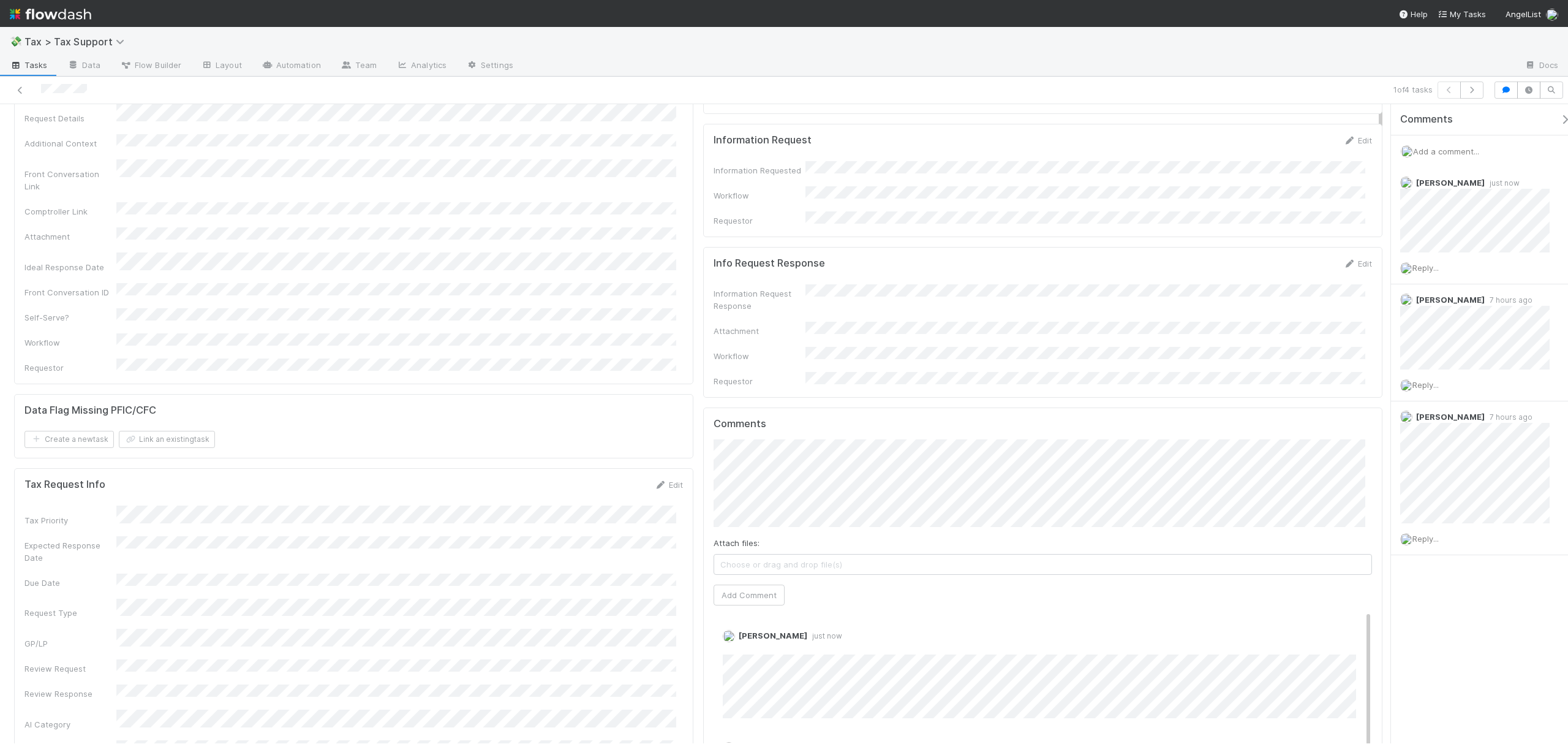
scroll to position [0, 0]
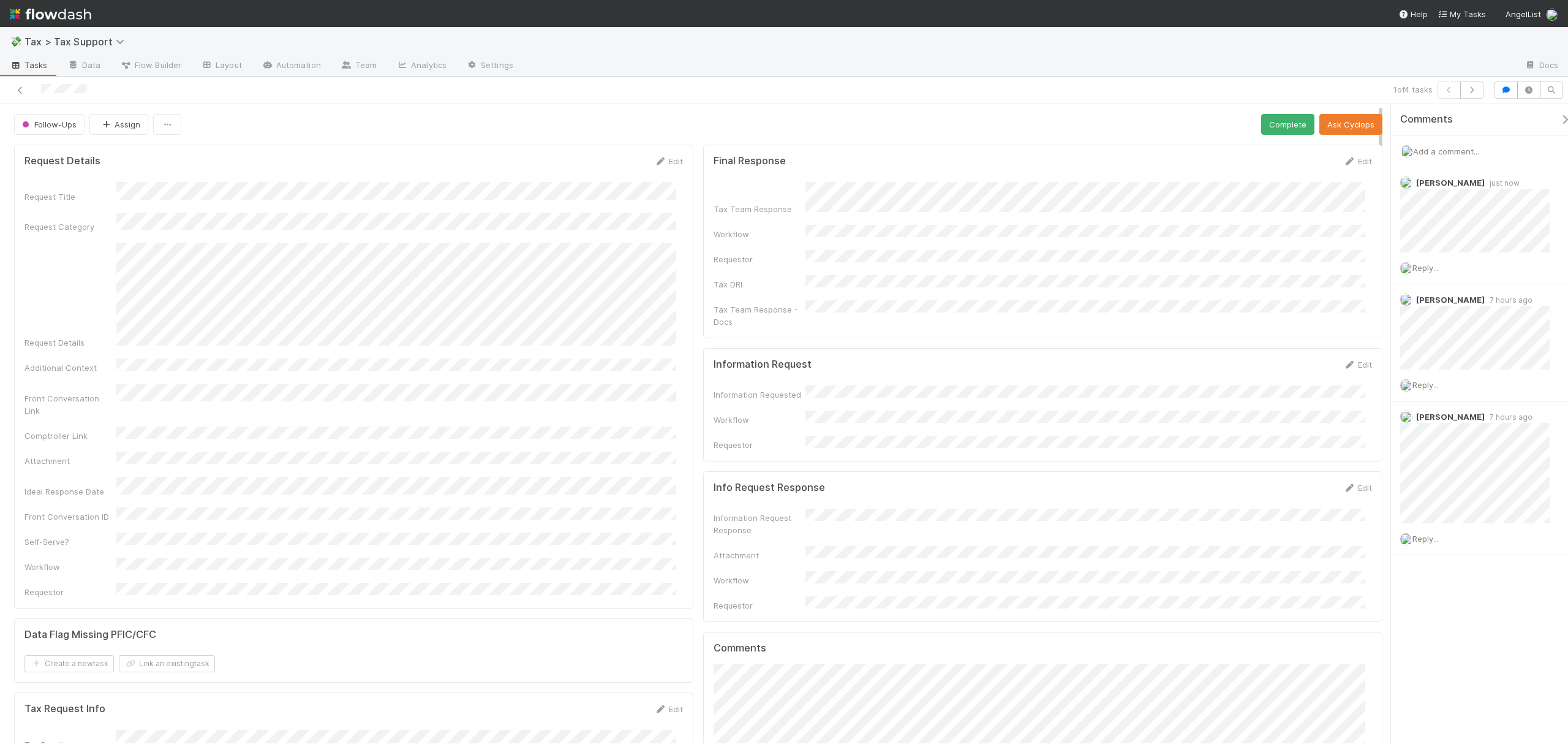
drag, startPoint x: 1381, startPoint y: 147, endPoint x: 1382, endPoint y: 66, distance: 81.0
click at [1382, 66] on div "💸 Tax > Tax Support Tasks Data Flow Builder Layout Automation Team Analytics Se…" at bounding box center [784, 385] width 1568 height 717
click at [1281, 116] on button "Complete" at bounding box center [1288, 125] width 54 height 21
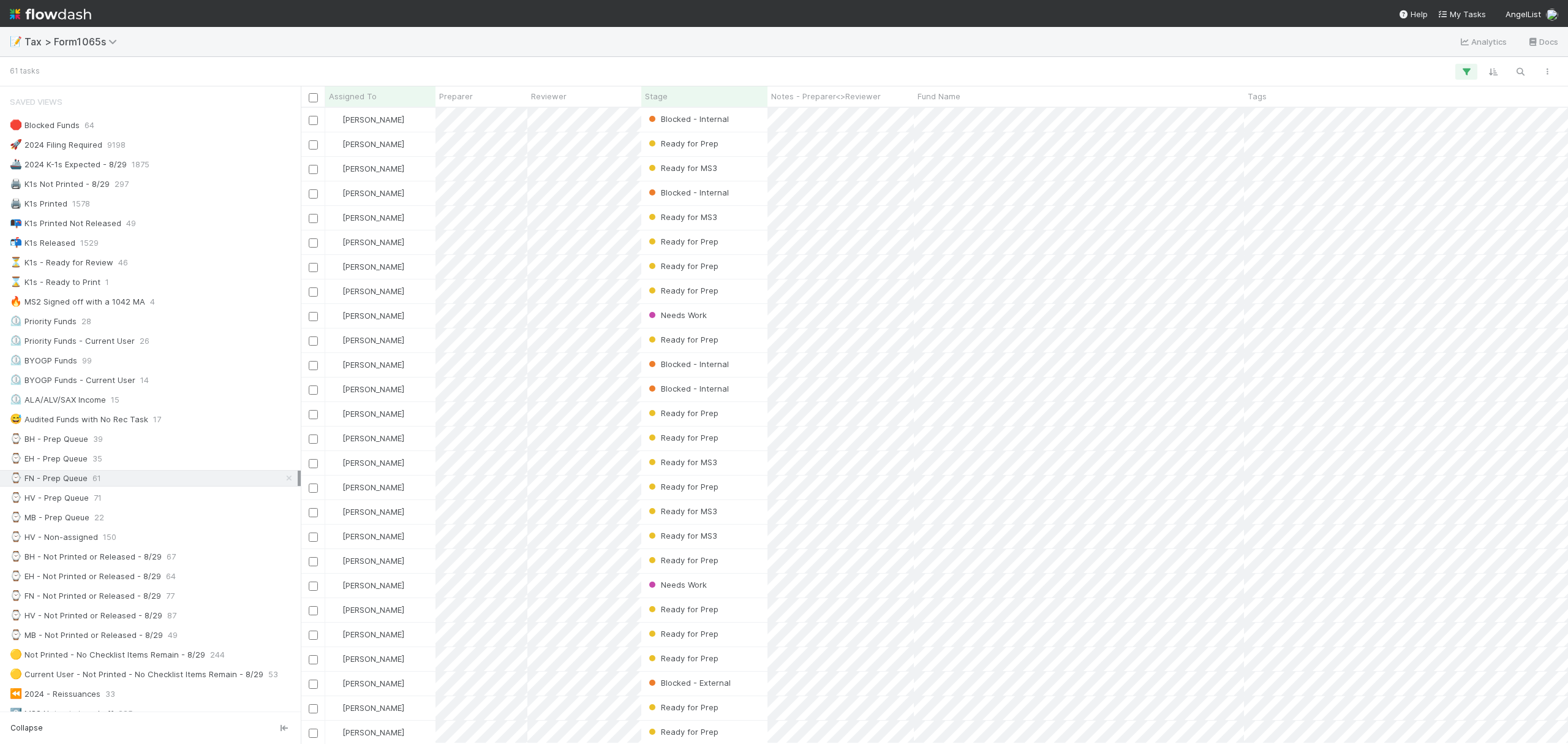
scroll to position [623, 1255]
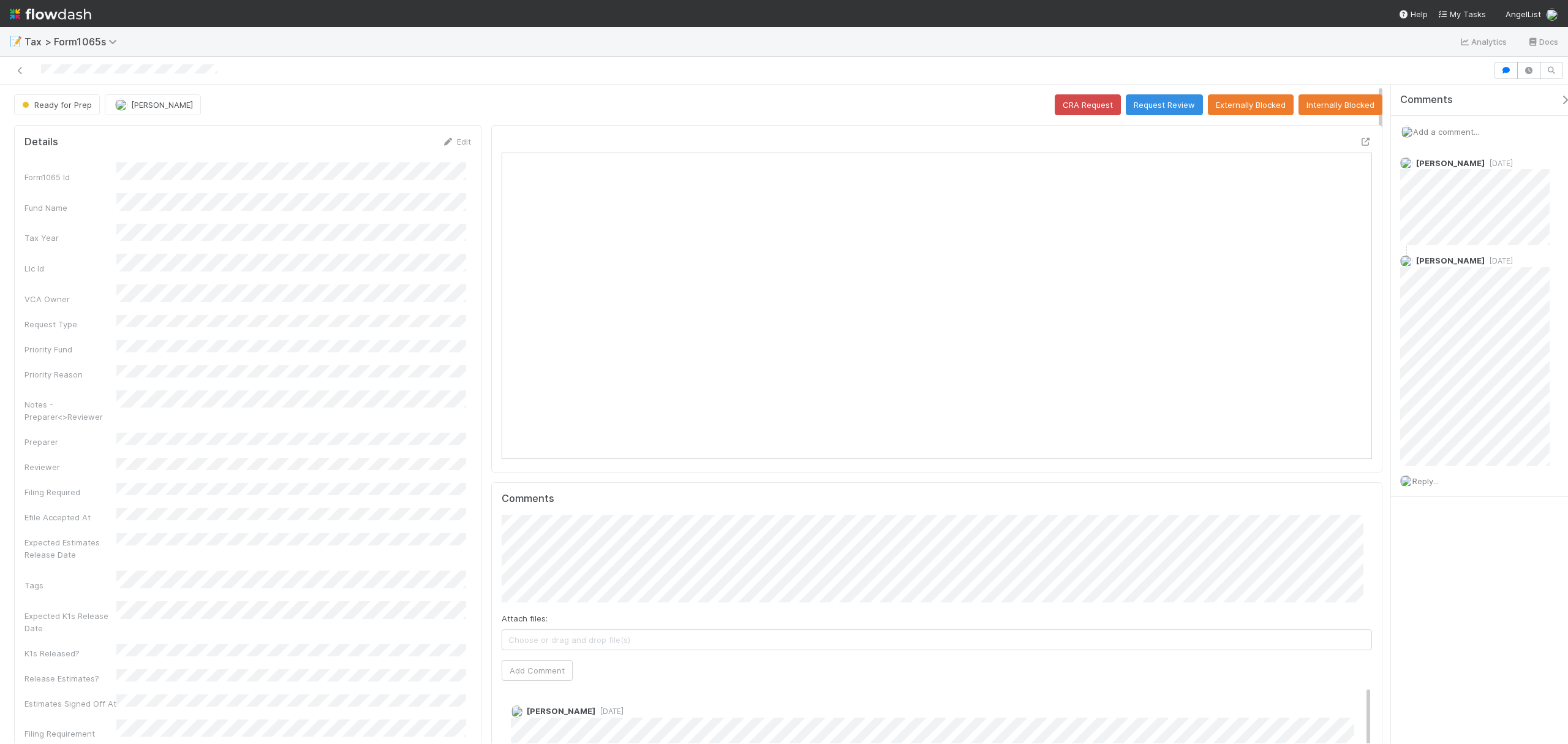
scroll to position [236, 430]
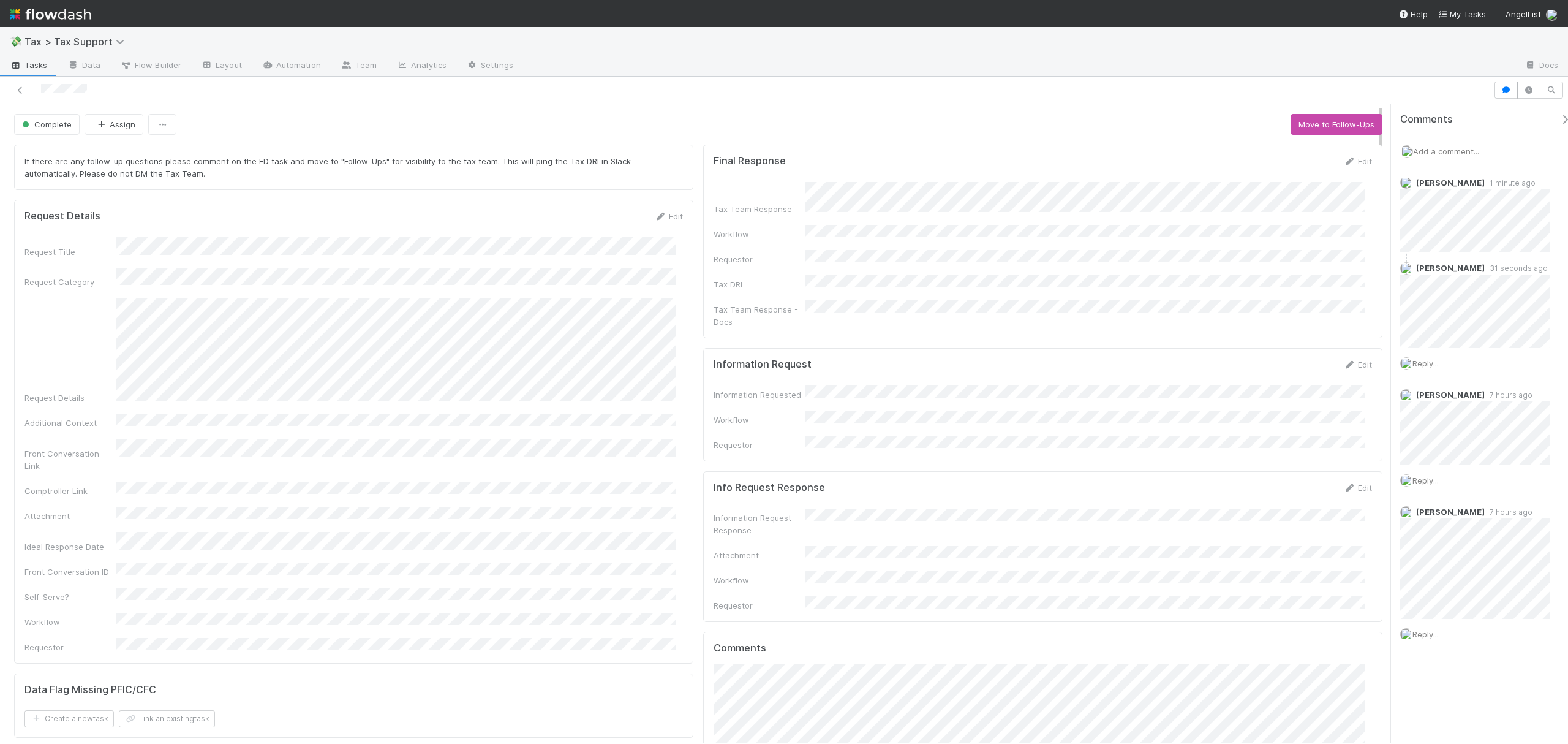
drag, startPoint x: 1382, startPoint y: 158, endPoint x: 1357, endPoint y: 104, distance: 59.5
click at [1357, 104] on div "Complete Assign Move to Follow-Ups If there are any follow-up questions please …" at bounding box center [784, 410] width 1568 height 668
